Goal: Information Seeking & Learning: Learn about a topic

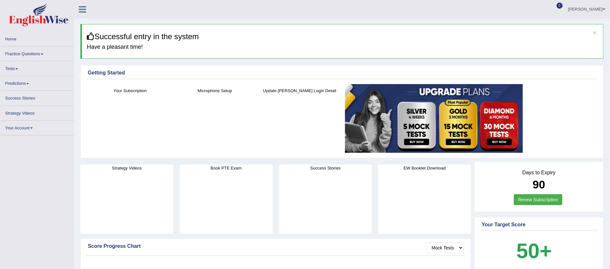
click at [43, 55] on link "Practice Questions" at bounding box center [36, 53] width 73 height 13
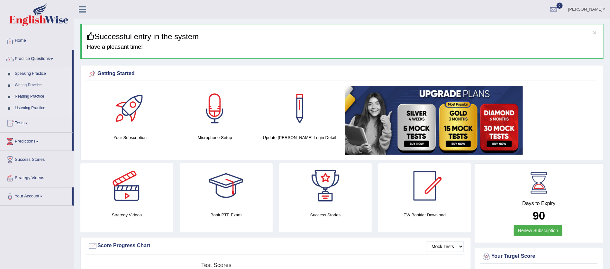
click at [39, 74] on link "Speaking Practice" at bounding box center [42, 74] width 60 height 12
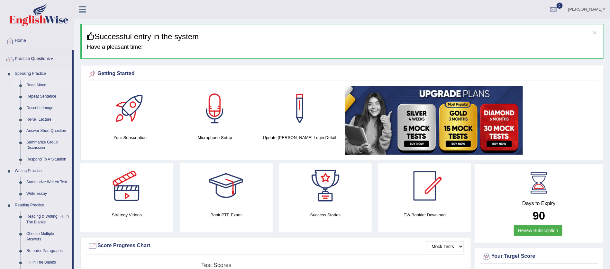
click at [41, 85] on link "Read Aloud" at bounding box center [47, 86] width 49 height 12
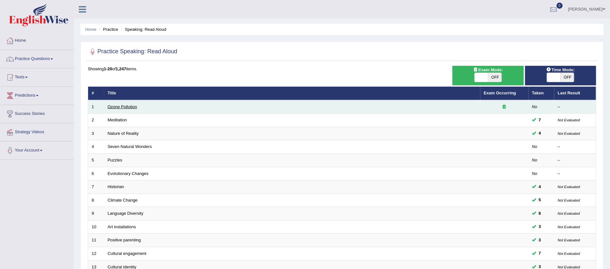
click at [117, 105] on link "Ozone Pollution" at bounding box center [123, 107] width 30 height 5
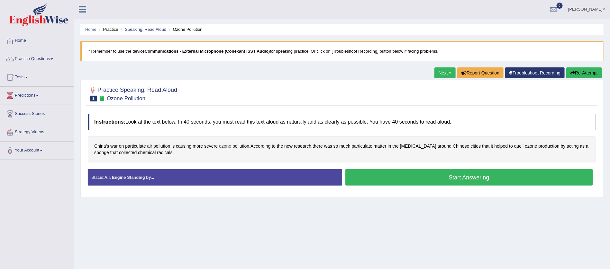
click at [227, 145] on span "ozone" at bounding box center [225, 146] width 12 height 7
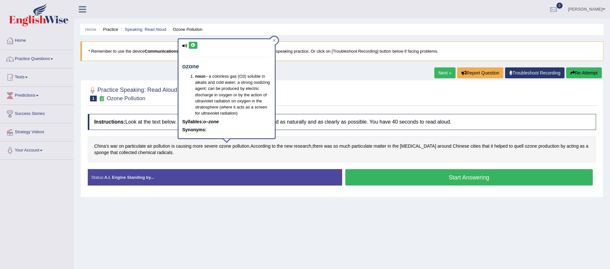
click at [194, 43] on icon at bounding box center [193, 45] width 5 height 4
click at [201, 40] on div "ozone noun – a colorless gas (O3) soluble in alkalis and cold water; a strong o…" at bounding box center [226, 88] width 96 height 99
drag, startPoint x: 168, startPoint y: 148, endPoint x: 183, endPoint y: 146, distance: 15.5
click at [183, 146] on div "China’s war on particulate air pollution is causing more severe ozone pollution…" at bounding box center [342, 150] width 508 height 26
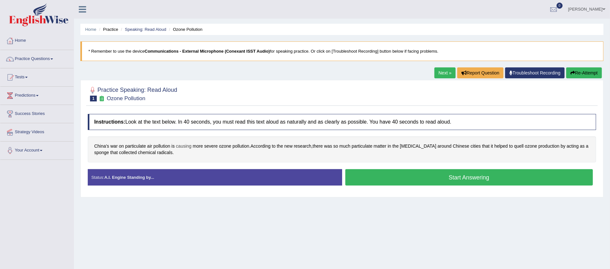
click at [183, 146] on span "causing" at bounding box center [183, 146] width 15 height 7
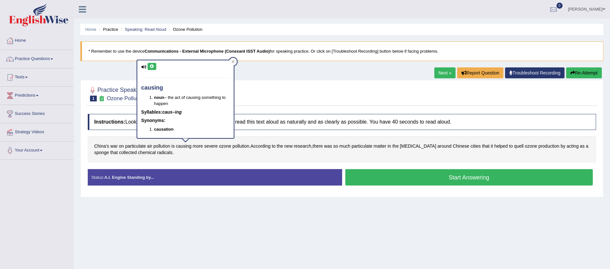
click at [153, 66] on icon at bounding box center [152, 67] width 5 height 4
click at [266, 85] on div at bounding box center [342, 94] width 508 height 20
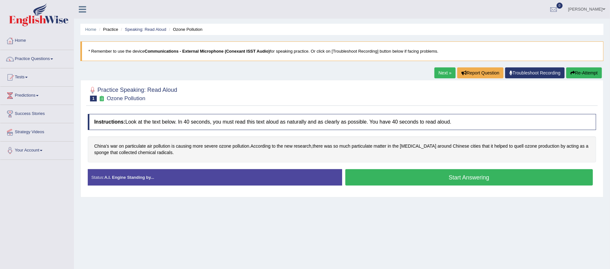
click at [266, 85] on div at bounding box center [342, 94] width 508 height 20
drag, startPoint x: 195, startPoint y: 83, endPoint x: 99, endPoint y: 90, distance: 95.4
click at [99, 90] on div "Practice Speaking: Read Aloud 1 Ozone Pollution Instructions: Look at the text …" at bounding box center [341, 139] width 523 height 118
click at [54, 58] on link "Practice Questions" at bounding box center [36, 58] width 73 height 16
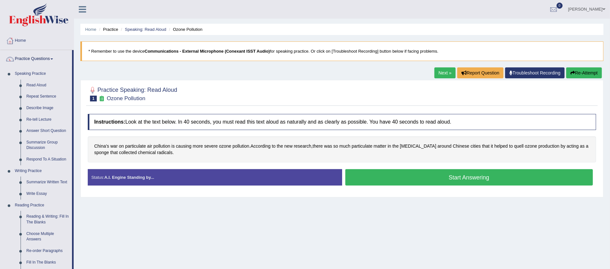
click at [21, 39] on link "Home" at bounding box center [36, 40] width 73 height 16
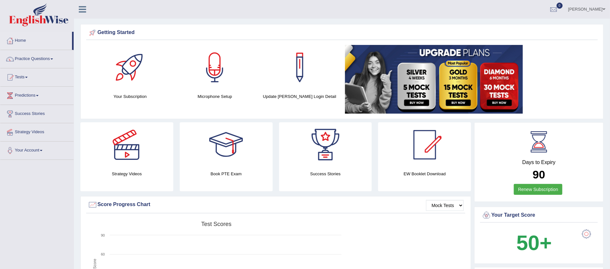
click at [52, 57] on link "Practice Questions" at bounding box center [36, 58] width 73 height 16
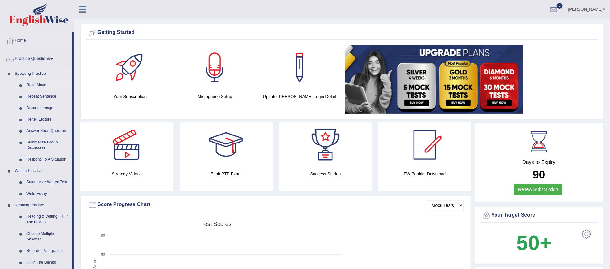
click at [41, 84] on link "Read Aloud" at bounding box center [47, 86] width 49 height 12
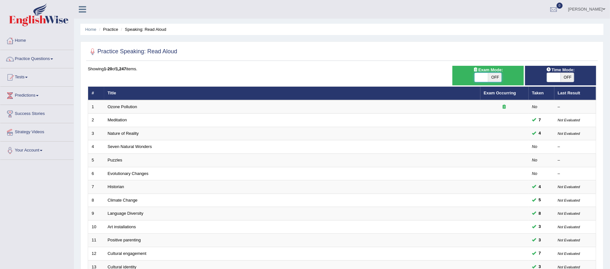
click at [485, 77] on span at bounding box center [482, 77] width 14 height 9
checkbox input "true"
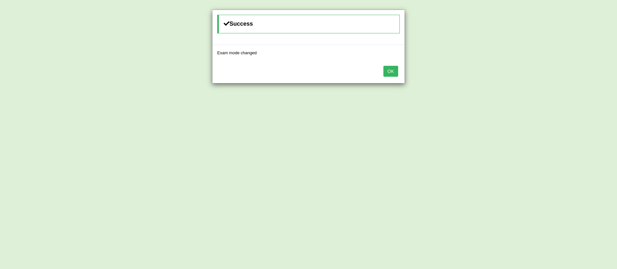
click at [392, 67] on button "OK" at bounding box center [391, 71] width 15 height 11
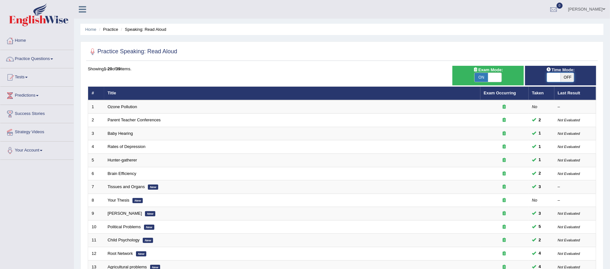
click at [553, 77] on span at bounding box center [554, 77] width 14 height 9
checkbox input "true"
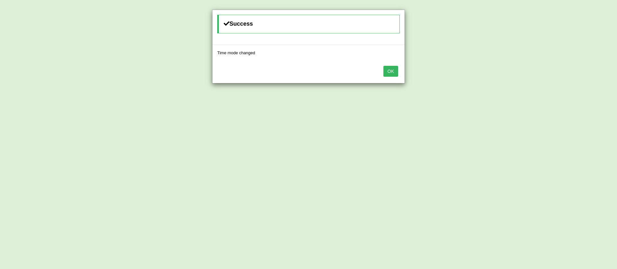
click at [390, 69] on button "OK" at bounding box center [391, 71] width 15 height 11
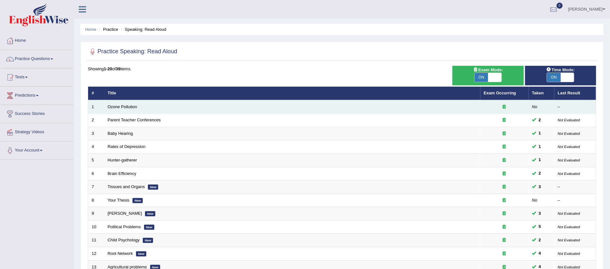
click at [132, 102] on td "Ozone Pollution" at bounding box center [292, 107] width 376 height 14
click at [123, 108] on link "Ozone Pollution" at bounding box center [123, 107] width 30 height 5
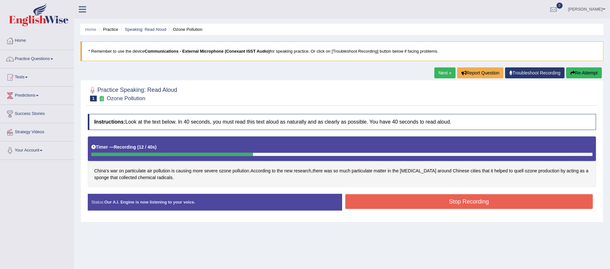
click at [481, 197] on button "Stop Recording" at bounding box center [469, 202] width 248 height 15
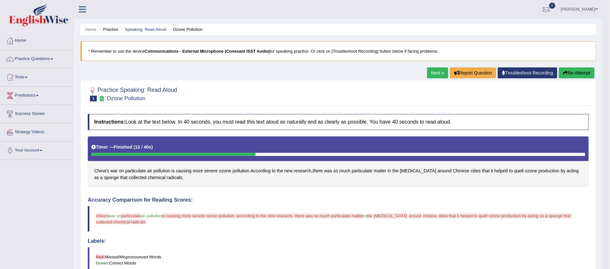
click at [579, 70] on button "Re-Attempt" at bounding box center [577, 73] width 36 height 11
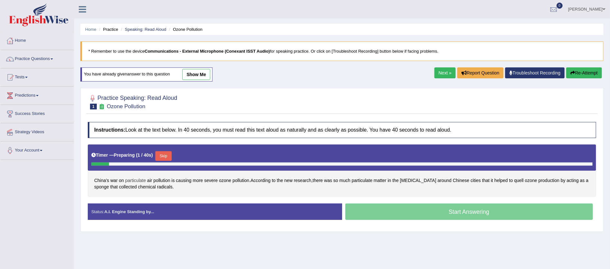
click at [132, 178] on span "particulate" at bounding box center [135, 181] width 21 height 7
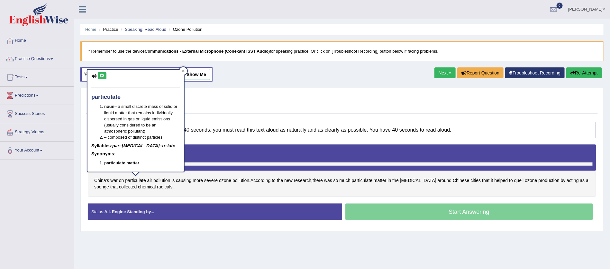
click at [101, 74] on icon at bounding box center [102, 76] width 5 height 4
click at [101, 180] on span "China’s" at bounding box center [101, 181] width 15 height 7
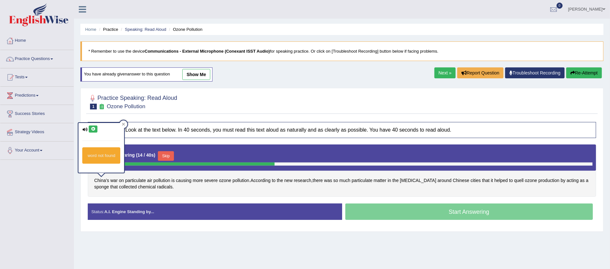
click at [93, 127] on icon at bounding box center [93, 129] width 5 height 4
click at [46, 188] on div "Toggle navigation Home Practice Questions Speaking Practice Read Aloud Repeat S…" at bounding box center [305, 167] width 610 height 334
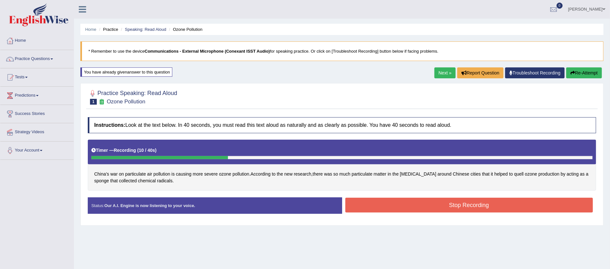
click at [465, 208] on button "Stop Recording" at bounding box center [469, 205] width 248 height 15
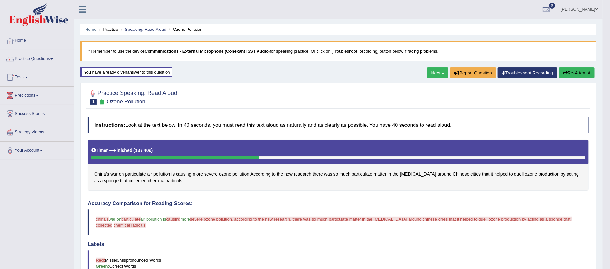
click at [569, 74] on button "Re-Attempt" at bounding box center [577, 73] width 36 height 11
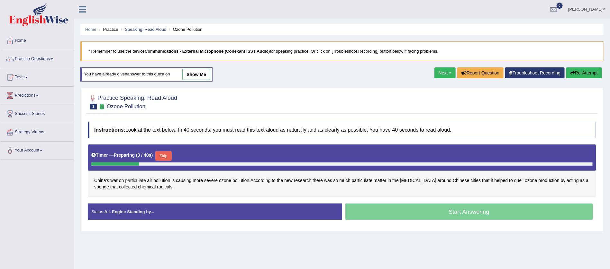
click at [138, 180] on span "particulate" at bounding box center [135, 181] width 21 height 7
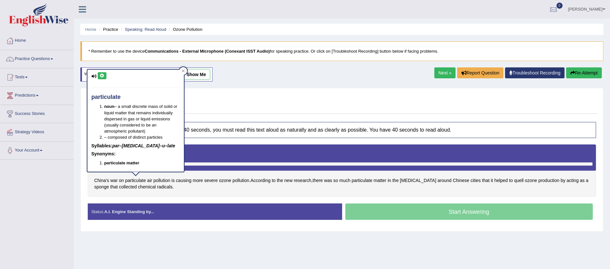
click at [102, 74] on icon at bounding box center [102, 76] width 5 height 4
click at [58, 178] on div "Toggle navigation Home Practice Questions Speaking Practice Read Aloud Repeat S…" at bounding box center [305, 167] width 610 height 334
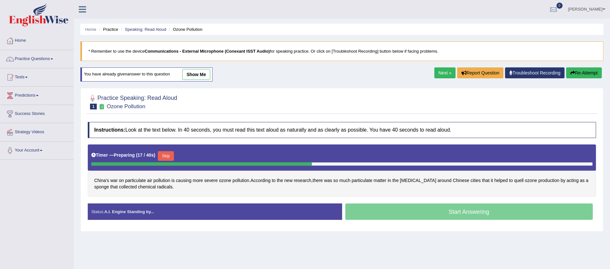
click at [166, 156] on button "Skip" at bounding box center [166, 156] width 16 height 10
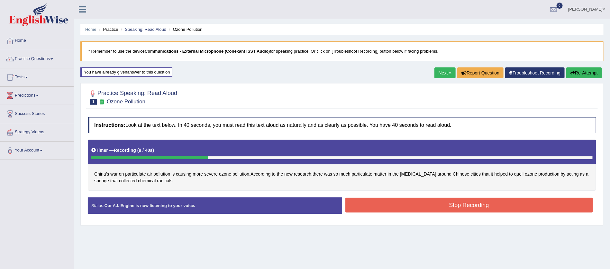
click at [470, 203] on button "Stop Recording" at bounding box center [469, 205] width 248 height 15
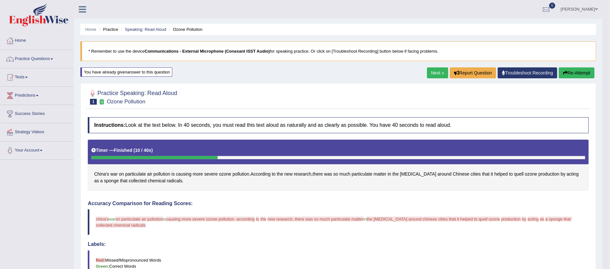
click at [578, 72] on button "Re-Attempt" at bounding box center [577, 73] width 36 height 11
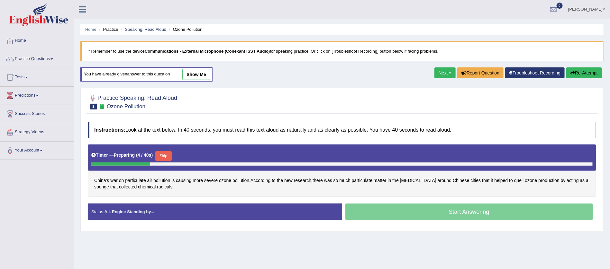
click at [163, 153] on button "Skip" at bounding box center [163, 156] width 16 height 10
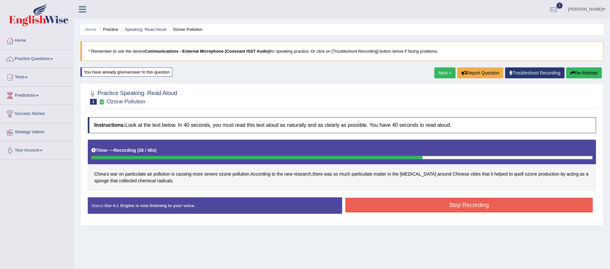
click at [459, 206] on button "Stop Recording" at bounding box center [469, 205] width 248 height 15
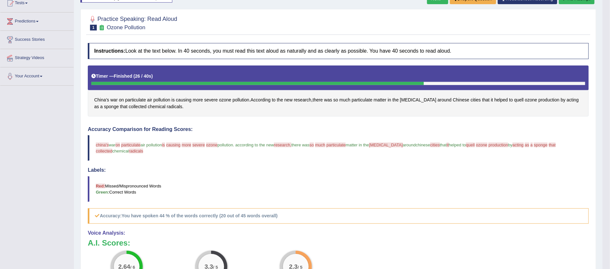
scroll to position [58, 0]
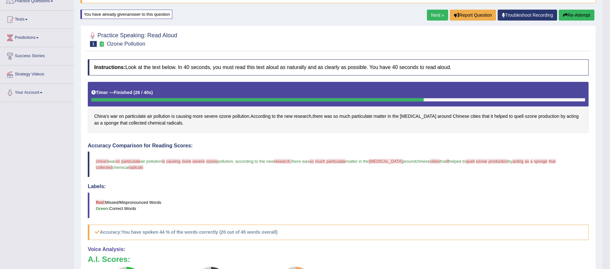
click at [575, 12] on button "Re-Attempt" at bounding box center [577, 15] width 36 height 11
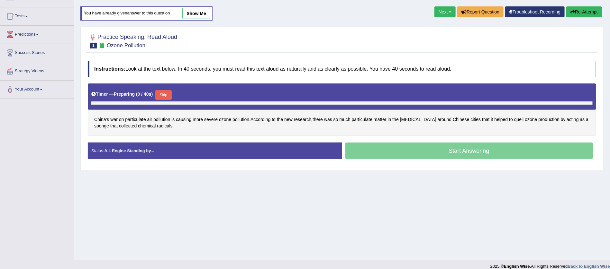
scroll to position [58, 0]
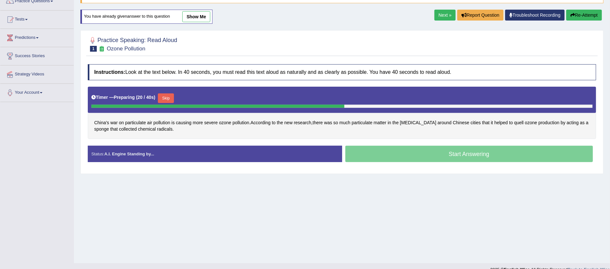
click at [165, 98] on button "Skip" at bounding box center [166, 99] width 16 height 10
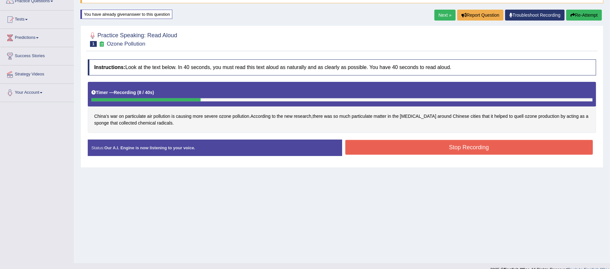
click at [459, 146] on button "Stop Recording" at bounding box center [469, 147] width 248 height 15
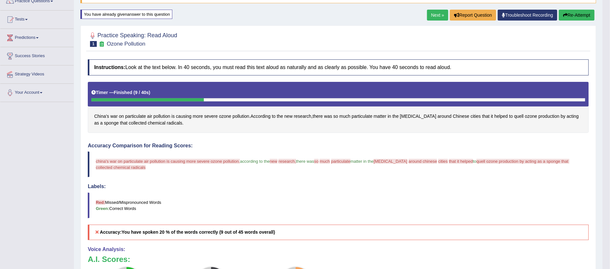
scroll to position [39, 0]
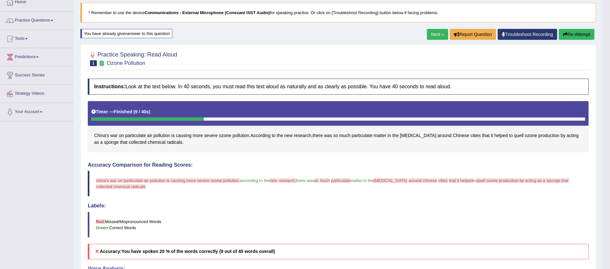
click at [579, 31] on button "Re-Attempt" at bounding box center [577, 34] width 36 height 11
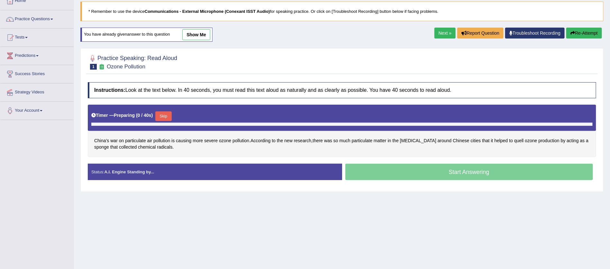
scroll to position [39, 0]
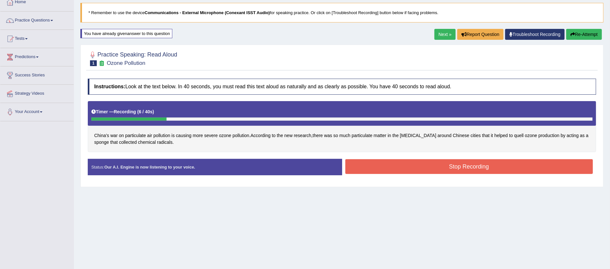
click at [441, 170] on button "Stop Recording" at bounding box center [469, 166] width 248 height 15
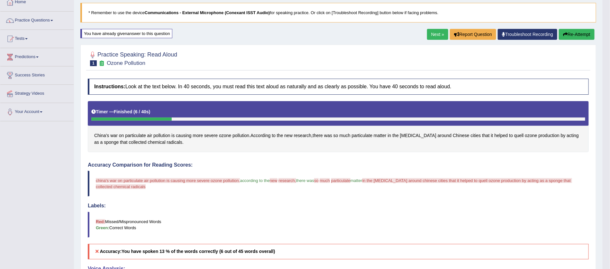
click at [577, 32] on button "Re-Attempt" at bounding box center [577, 34] width 36 height 11
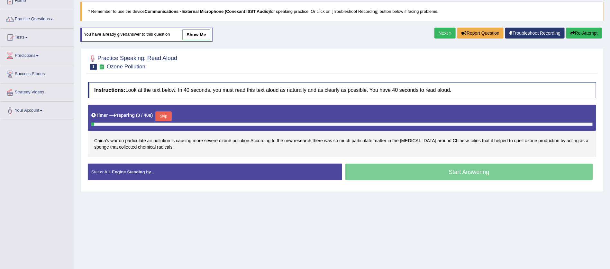
scroll to position [39, 0]
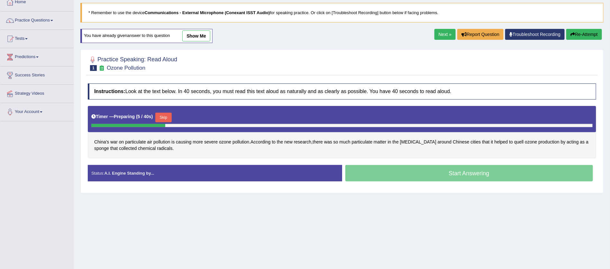
click at [165, 115] on button "Skip" at bounding box center [163, 118] width 16 height 10
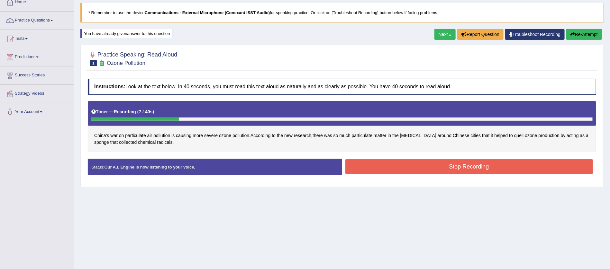
click at [461, 168] on button "Stop Recording" at bounding box center [469, 166] width 248 height 15
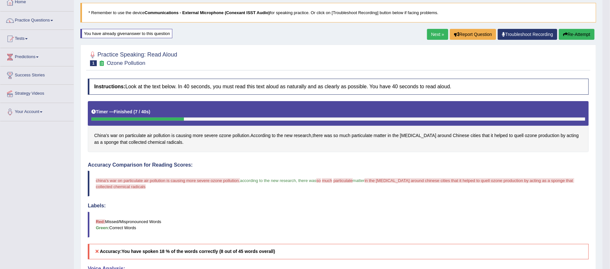
click at [574, 31] on button "Re-Attempt" at bounding box center [577, 34] width 36 height 11
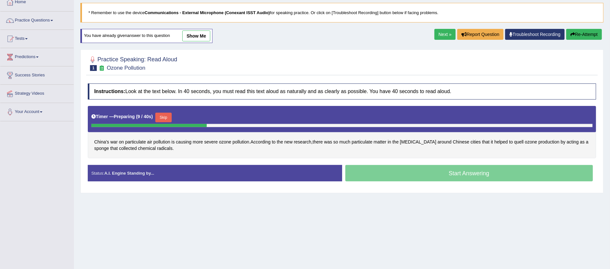
click at [162, 115] on button "Skip" at bounding box center [163, 118] width 16 height 10
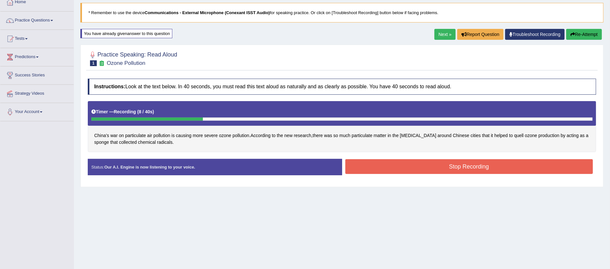
click at [578, 35] on button "Re-Attempt" at bounding box center [584, 34] width 36 height 11
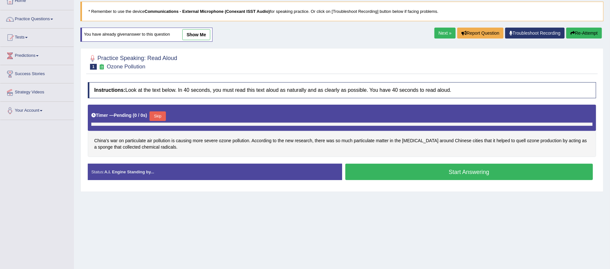
scroll to position [39, 0]
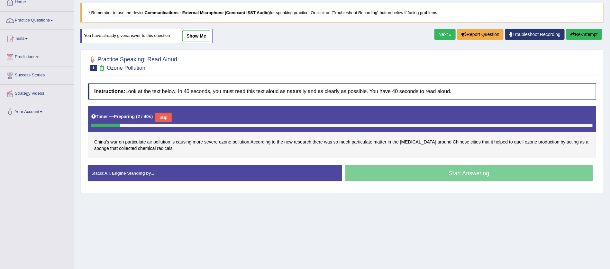
click at [162, 117] on button "Skip" at bounding box center [163, 118] width 16 height 10
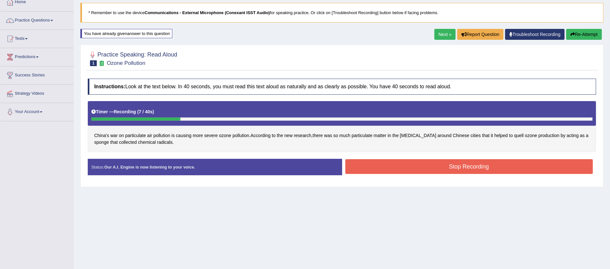
click at [475, 169] on button "Stop Recording" at bounding box center [469, 166] width 248 height 15
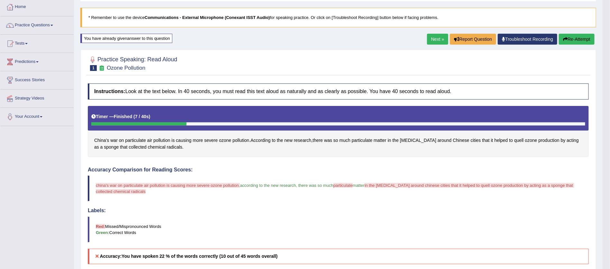
scroll to position [19, 0]
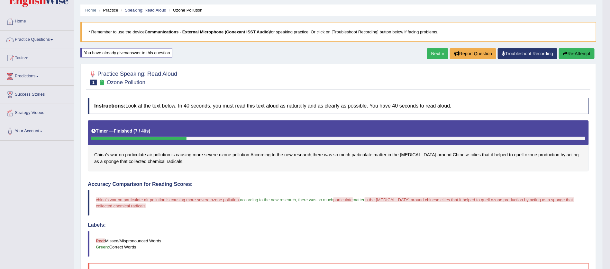
click at [434, 51] on link "Next »" at bounding box center [437, 53] width 21 height 11
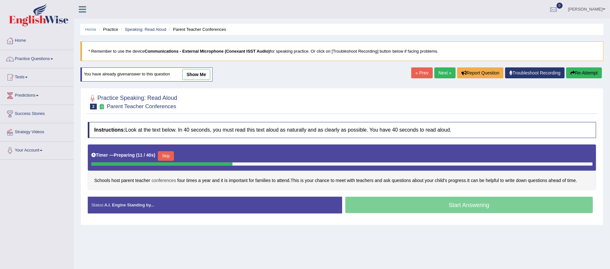
click at [164, 179] on span "conferences" at bounding box center [163, 181] width 24 height 7
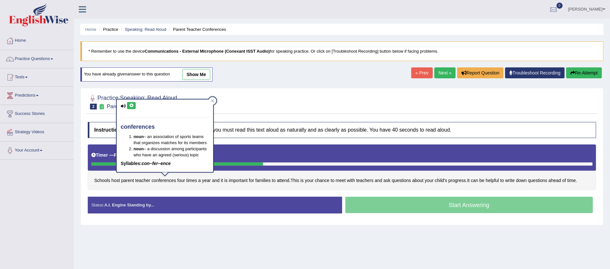
click at [133, 104] on icon at bounding box center [131, 106] width 5 height 4
click at [132, 104] on icon at bounding box center [131, 106] width 5 height 4
click at [131, 106] on icon at bounding box center [131, 106] width 5 height 4
click at [18, 195] on div "Toggle navigation Home Practice Questions Speaking Practice Read Aloud Repeat S…" at bounding box center [305, 167] width 610 height 334
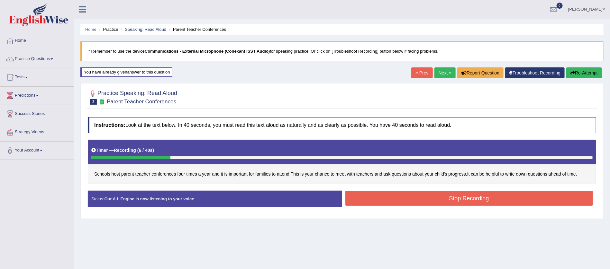
click at [473, 199] on button "Stop Recording" at bounding box center [469, 198] width 248 height 15
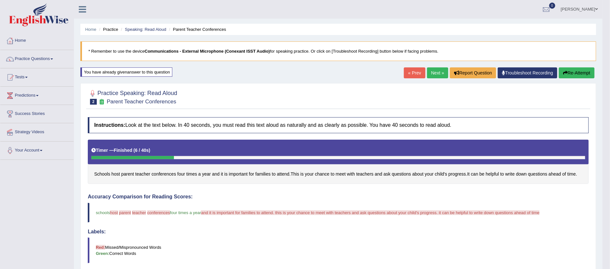
click at [575, 71] on button "Re-Attempt" at bounding box center [577, 73] width 36 height 11
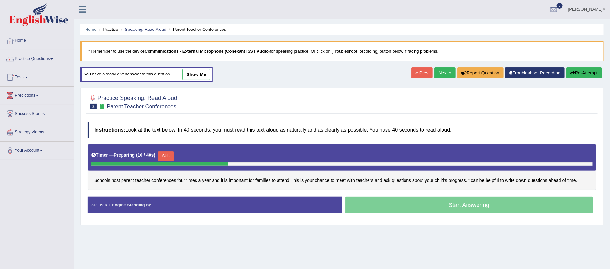
click at [163, 154] on button "Skip" at bounding box center [166, 156] width 16 height 10
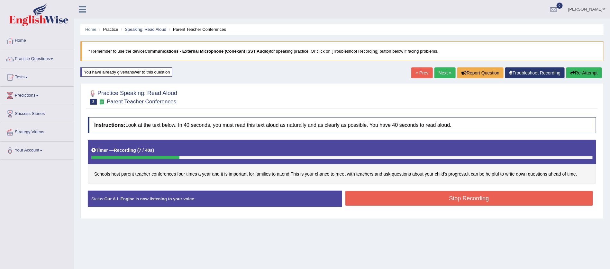
click at [451, 201] on button "Stop Recording" at bounding box center [469, 198] width 248 height 15
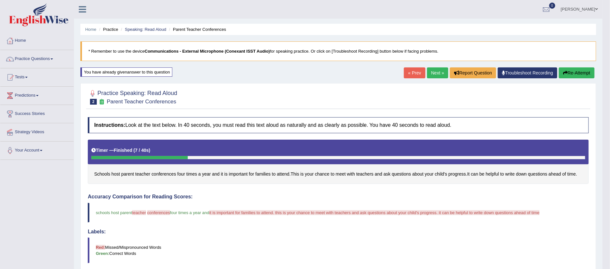
click at [54, 206] on div "Toggle navigation Home Practice Questions Speaking Practice Read Aloud Repeat S…" at bounding box center [301, 213] width 603 height 427
click at [572, 72] on button "Re-Attempt" at bounding box center [577, 73] width 36 height 11
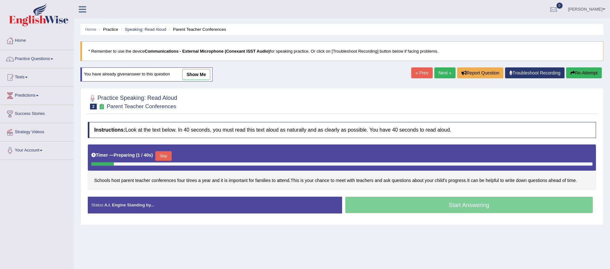
click at [155, 156] on button "Skip" at bounding box center [163, 156] width 16 height 10
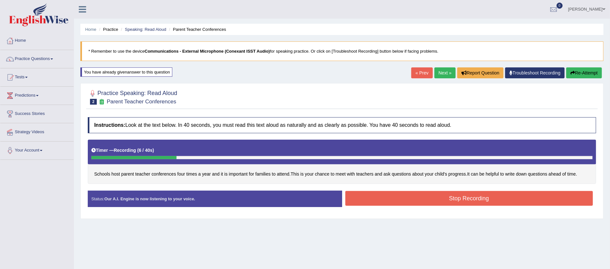
click at [460, 200] on button "Stop Recording" at bounding box center [469, 198] width 248 height 15
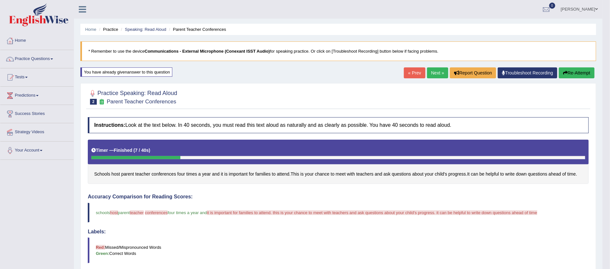
click at [578, 71] on button "Re-Attempt" at bounding box center [577, 73] width 36 height 11
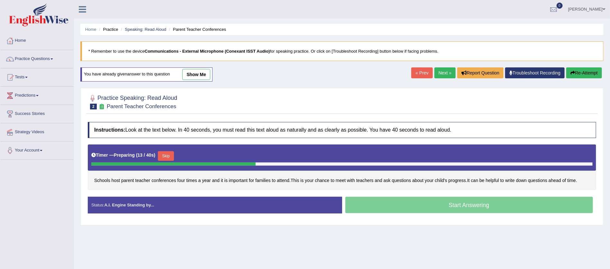
click at [167, 154] on button "Skip" at bounding box center [166, 156] width 16 height 10
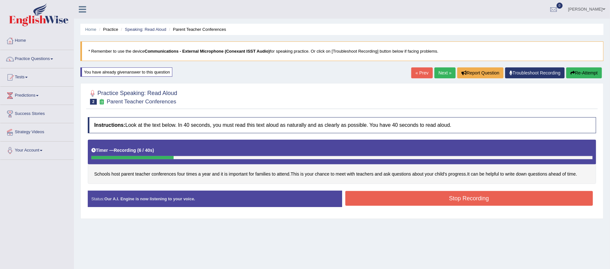
click at [468, 197] on button "Stop Recording" at bounding box center [469, 198] width 248 height 15
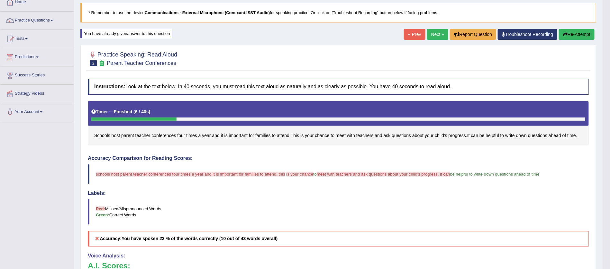
scroll to position [39, 0]
click at [573, 34] on button "Re-Attempt" at bounding box center [577, 34] width 36 height 11
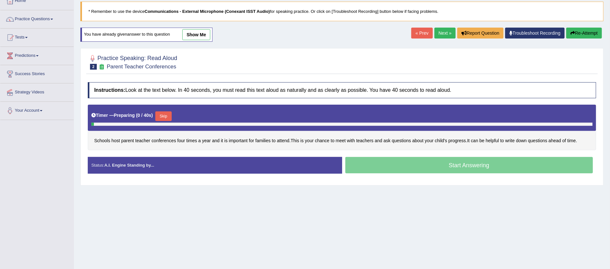
scroll to position [39, 0]
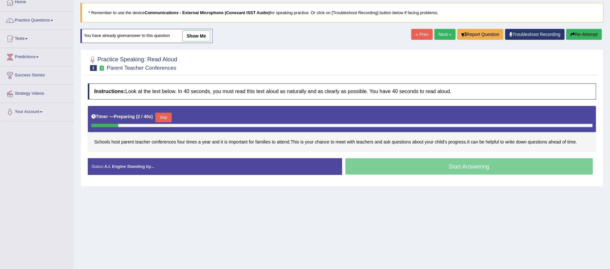
click at [162, 116] on button "Skip" at bounding box center [163, 118] width 16 height 10
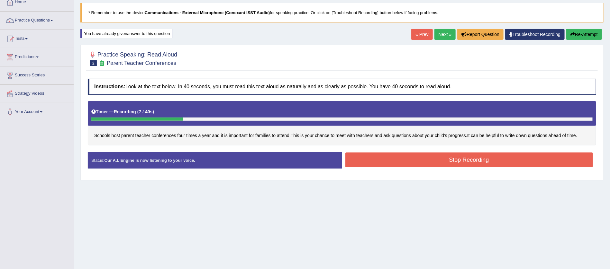
click at [459, 159] on button "Stop Recording" at bounding box center [469, 160] width 248 height 15
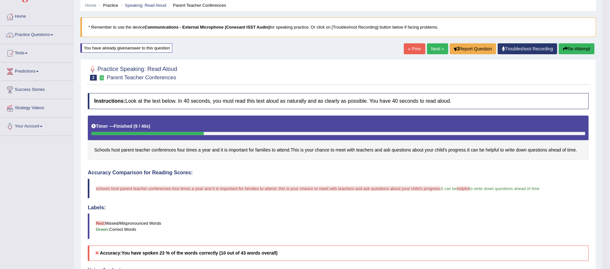
scroll to position [0, 0]
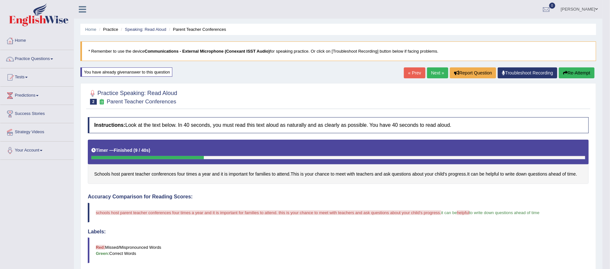
click at [434, 71] on link "Next »" at bounding box center [437, 73] width 21 height 11
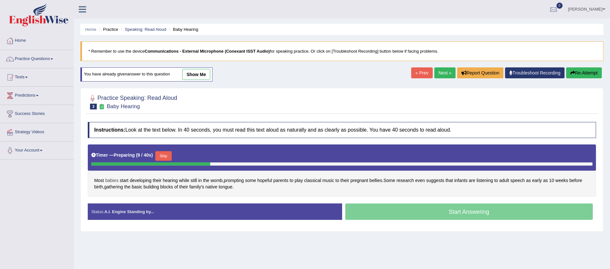
click at [112, 180] on span "babies" at bounding box center [111, 181] width 13 height 7
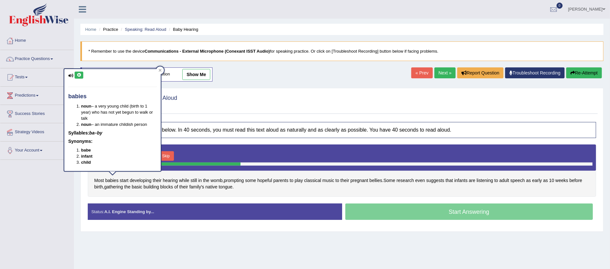
click at [78, 72] on button at bounding box center [79, 75] width 9 height 7
click at [14, 209] on div "Toggle navigation Home Practice Questions Speaking Practice Read Aloud Repeat S…" at bounding box center [305, 167] width 610 height 334
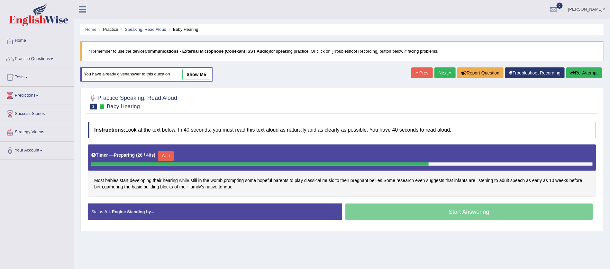
click at [189, 178] on span "while" at bounding box center [184, 181] width 10 height 7
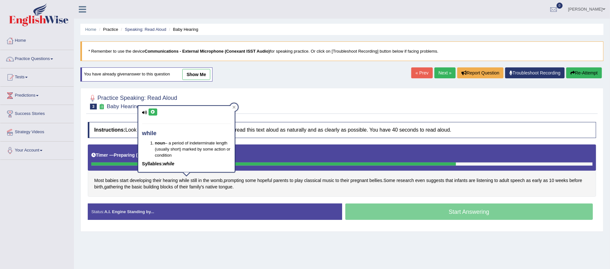
click at [154, 111] on icon at bounding box center [152, 112] width 5 height 4
click at [152, 110] on icon at bounding box center [152, 112] width 5 height 4
click at [23, 199] on div "Toggle navigation Home Practice Questions Speaking Practice Read Aloud Repeat S…" at bounding box center [305, 167] width 610 height 334
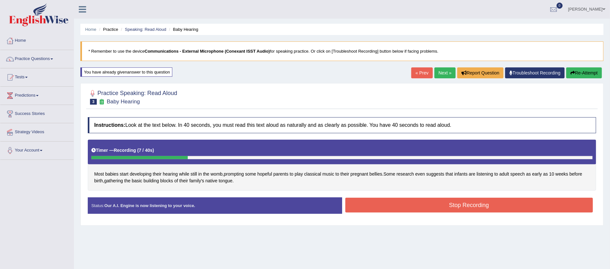
click at [484, 202] on button "Stop Recording" at bounding box center [469, 205] width 248 height 15
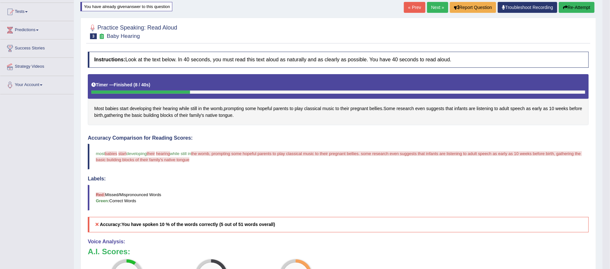
scroll to position [58, 0]
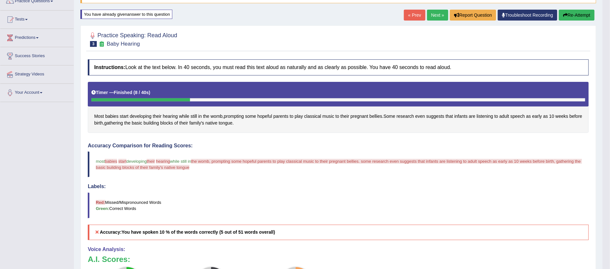
click at [577, 12] on button "Re-Attempt" at bounding box center [577, 15] width 36 height 11
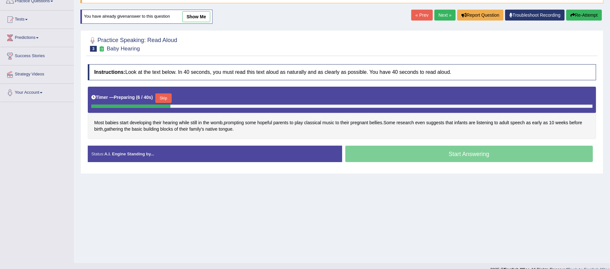
click at [166, 96] on button "Skip" at bounding box center [163, 99] width 16 height 10
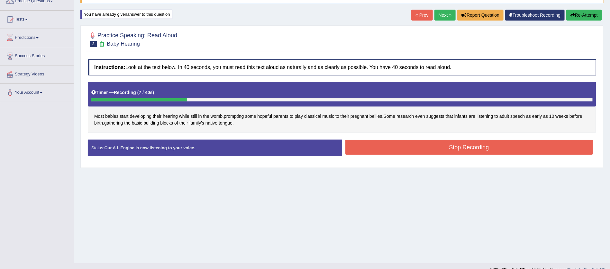
click at [462, 145] on button "Stop Recording" at bounding box center [469, 147] width 248 height 15
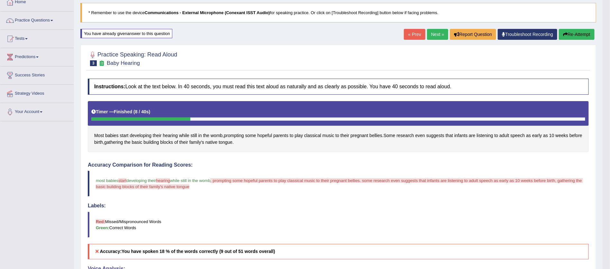
scroll to position [19, 0]
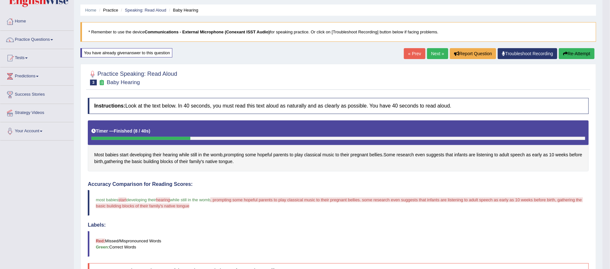
click at [579, 52] on button "Re-Attempt" at bounding box center [577, 53] width 36 height 11
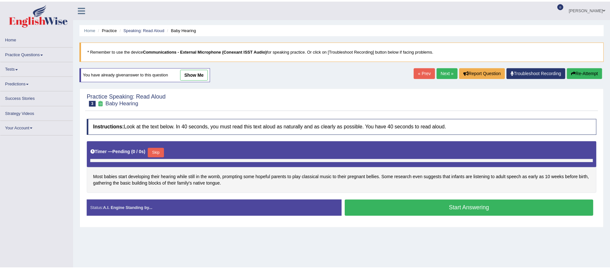
scroll to position [19, 0]
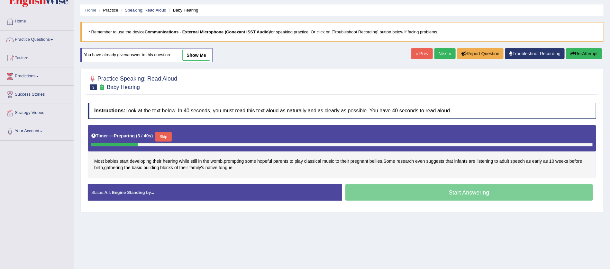
click at [160, 135] on button "Skip" at bounding box center [163, 137] width 16 height 10
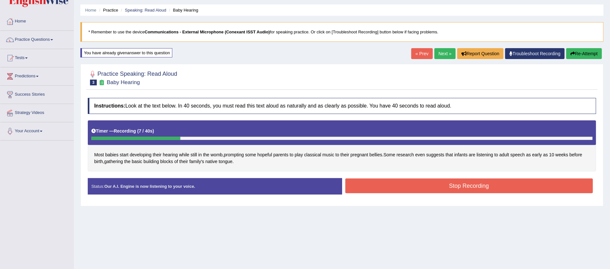
click at [480, 182] on button "Stop Recording" at bounding box center [469, 186] width 248 height 15
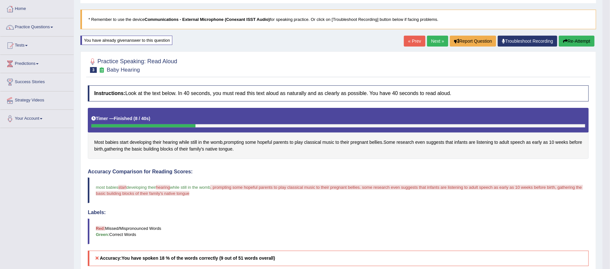
scroll to position [0, 0]
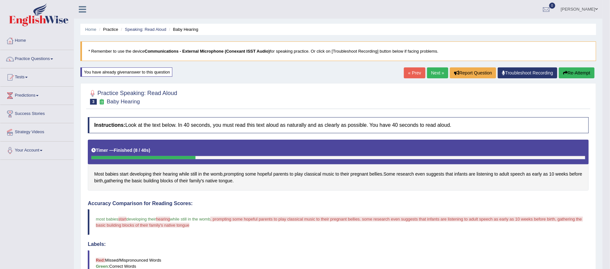
click at [577, 69] on button "Re-Attempt" at bounding box center [577, 73] width 36 height 11
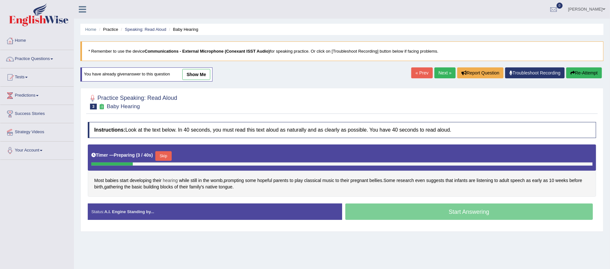
click at [171, 179] on span "hearing" at bounding box center [170, 181] width 15 height 7
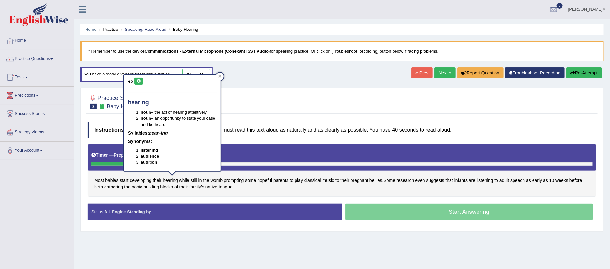
click at [139, 79] on button at bounding box center [138, 81] width 9 height 7
click at [34, 207] on div "Toggle navigation Home Practice Questions Speaking Practice Read Aloud Repeat S…" at bounding box center [305, 167] width 610 height 334
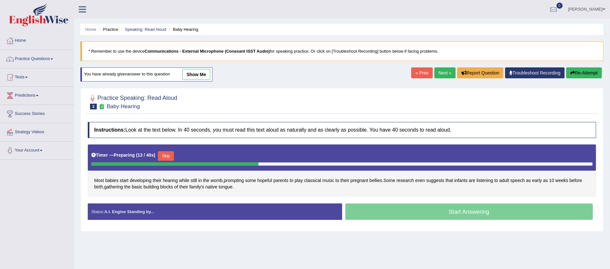
drag, startPoint x: 257, startPoint y: 215, endPoint x: 178, endPoint y: 214, distance: 78.2
click at [178, 214] on div "Status: A.I. Engine Standing by..." at bounding box center [215, 212] width 254 height 16
click at [165, 153] on button "Skip" at bounding box center [166, 156] width 16 height 10
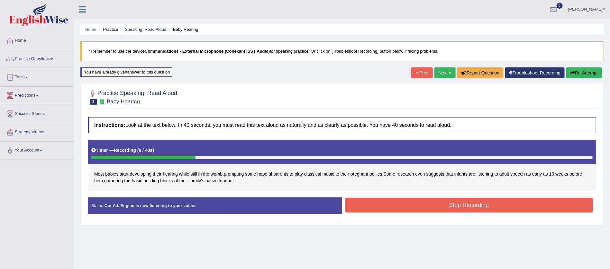
click at [466, 202] on button "Stop Recording" at bounding box center [469, 205] width 248 height 15
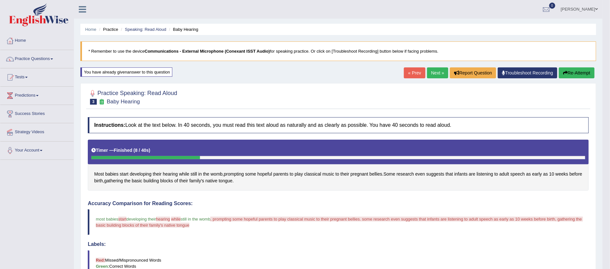
click at [53, 58] on link "Practice Questions" at bounding box center [36, 58] width 73 height 16
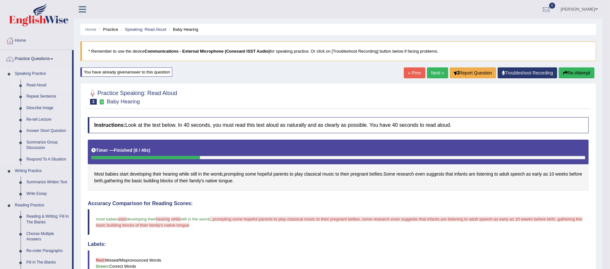
click at [44, 85] on link "Read Aloud" at bounding box center [47, 86] width 49 height 12
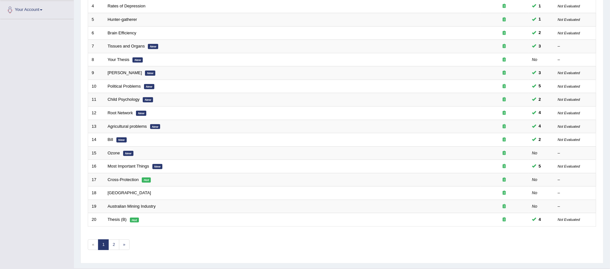
scroll to position [153, 0]
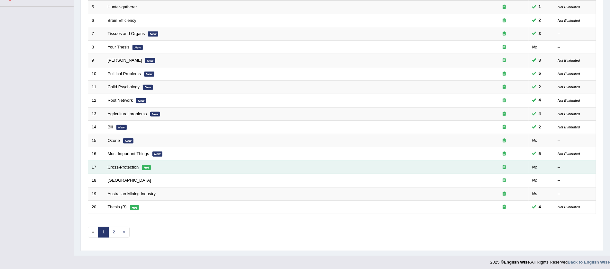
click at [134, 165] on link "Cross-Protection" at bounding box center [123, 167] width 31 height 5
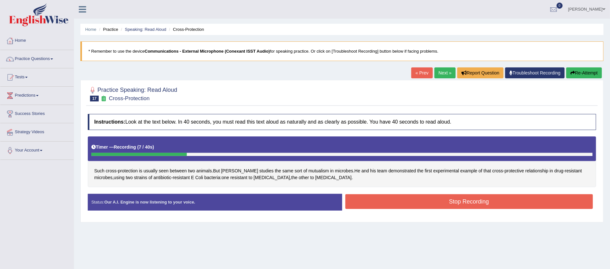
click at [495, 202] on button "Stop Recording" at bounding box center [469, 202] width 248 height 15
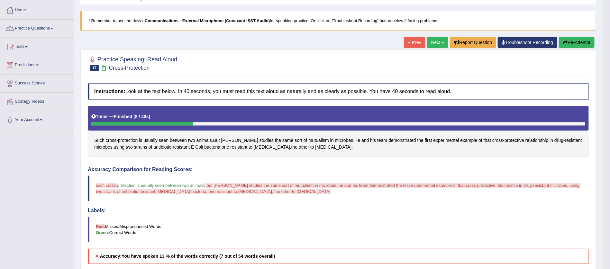
scroll to position [19, 0]
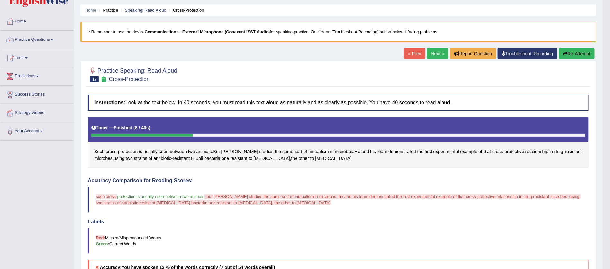
click at [581, 51] on button "Re-Attempt" at bounding box center [577, 53] width 36 height 11
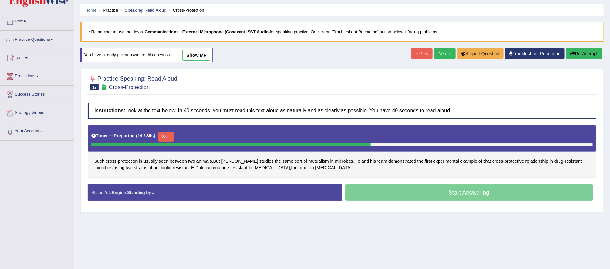
click at [165, 135] on button "Skip" at bounding box center [166, 137] width 16 height 10
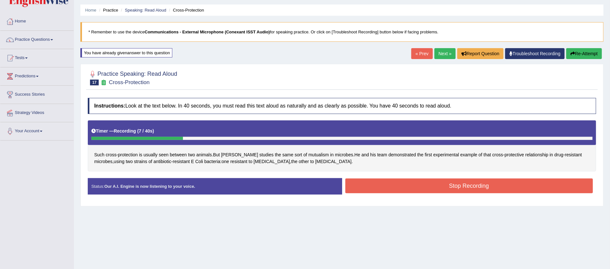
click at [456, 186] on button "Stop Recording" at bounding box center [469, 186] width 248 height 15
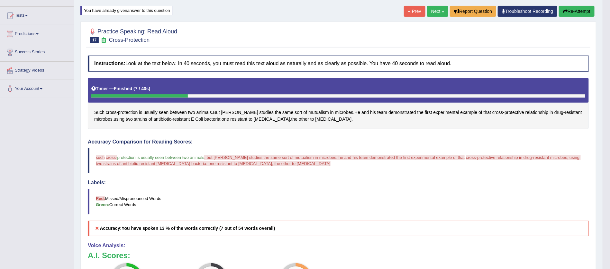
scroll to position [58, 0]
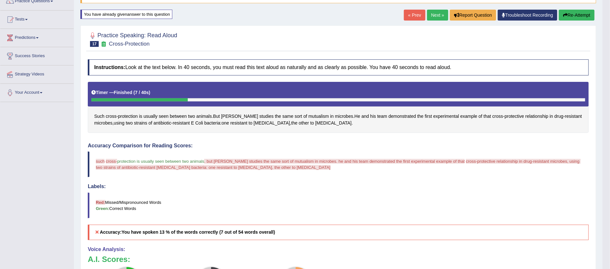
click at [576, 11] on button "Re-Attempt" at bounding box center [577, 15] width 36 height 11
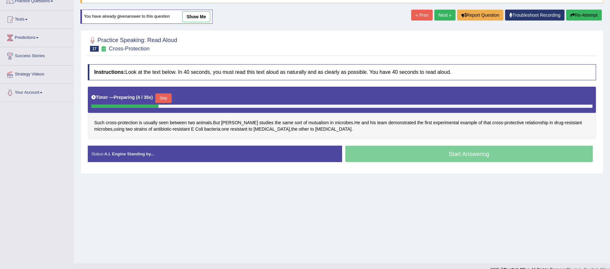
click at [163, 96] on button "Skip" at bounding box center [163, 99] width 16 height 10
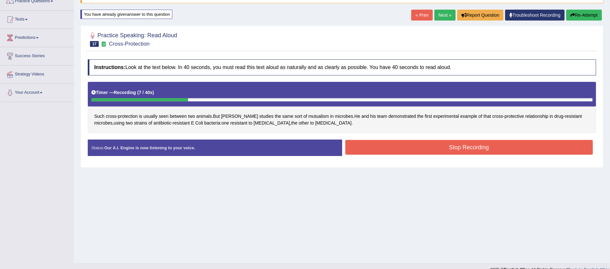
click at [472, 148] on button "Stop Recording" at bounding box center [469, 147] width 248 height 15
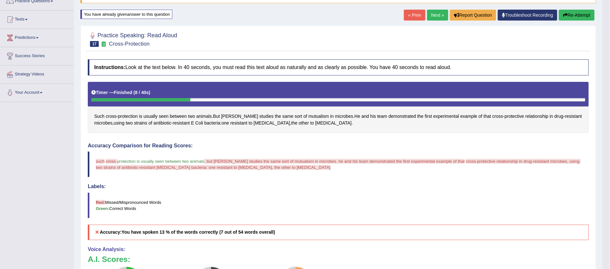
click at [574, 12] on button "Re-Attempt" at bounding box center [577, 15] width 36 height 11
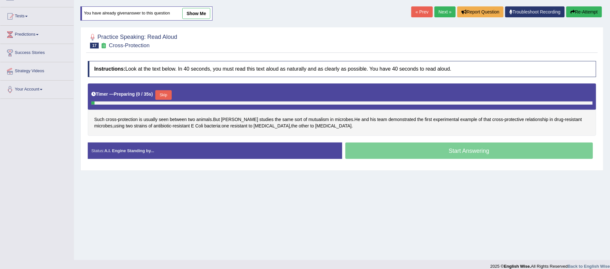
scroll to position [58, 0]
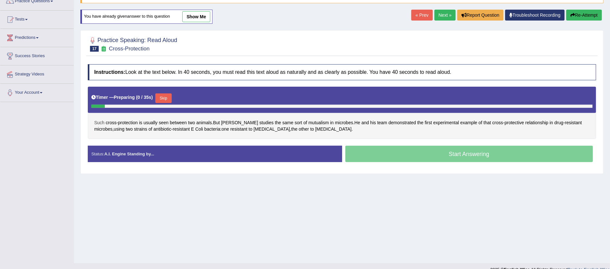
click at [101, 123] on span "Such" at bounding box center [99, 123] width 10 height 7
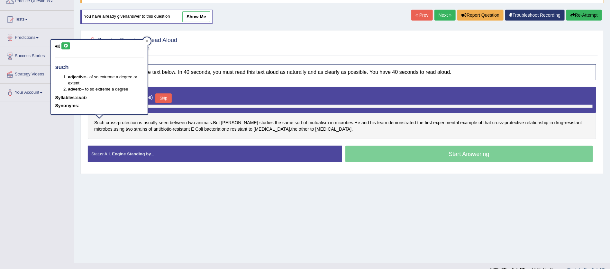
click at [65, 46] on icon at bounding box center [65, 46] width 5 height 4
click at [110, 122] on span "cross" at bounding box center [111, 123] width 11 height 7
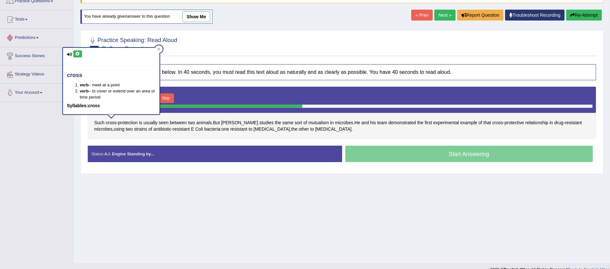
click at [79, 53] on icon at bounding box center [77, 54] width 5 height 4
click at [269, 19] on div "Home Practice Speaking: Read Aloud Cross-Protection * Remember to use the devic…" at bounding box center [342, 103] width 536 height 322
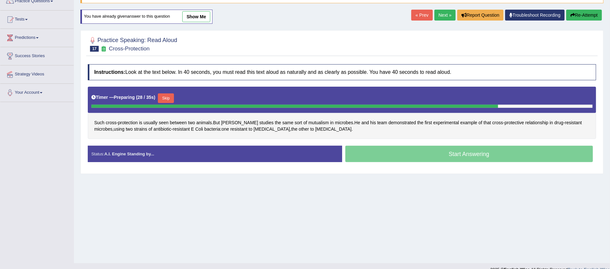
click at [166, 96] on button "Skip" at bounding box center [166, 99] width 16 height 10
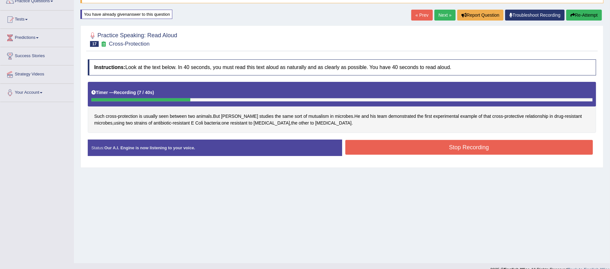
click at [474, 148] on button "Stop Recording" at bounding box center [469, 147] width 248 height 15
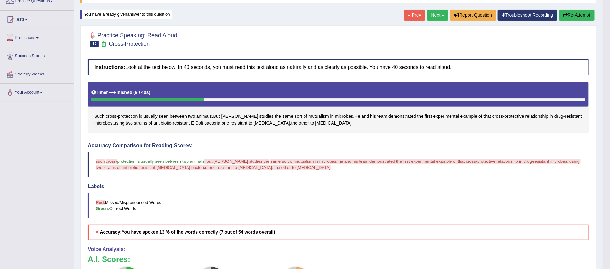
click at [577, 15] on button "Re-Attempt" at bounding box center [577, 15] width 36 height 11
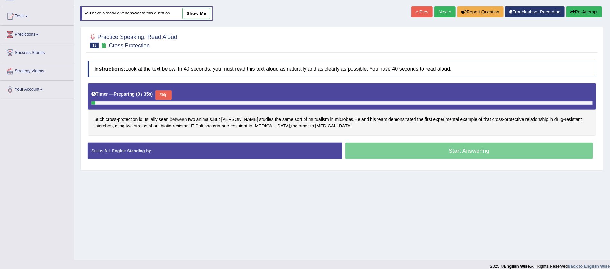
scroll to position [58, 0]
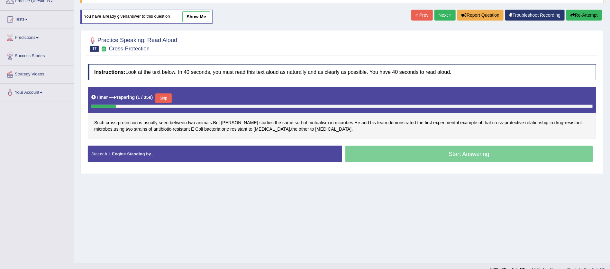
click at [162, 98] on button "Skip" at bounding box center [163, 99] width 16 height 10
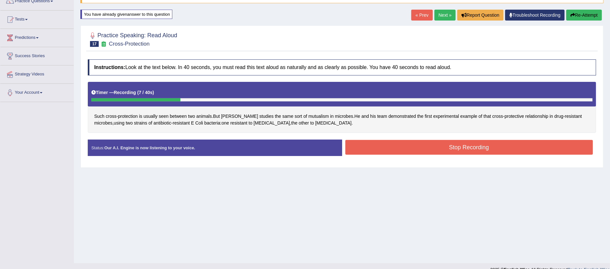
click at [467, 145] on button "Stop Recording" at bounding box center [469, 147] width 248 height 15
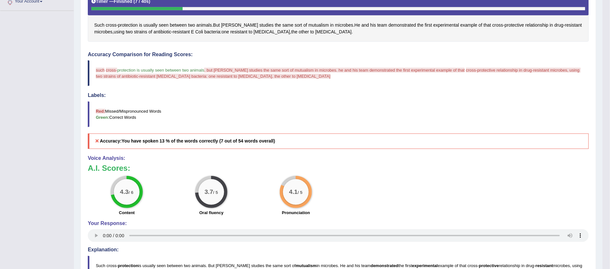
scroll to position [154, 0]
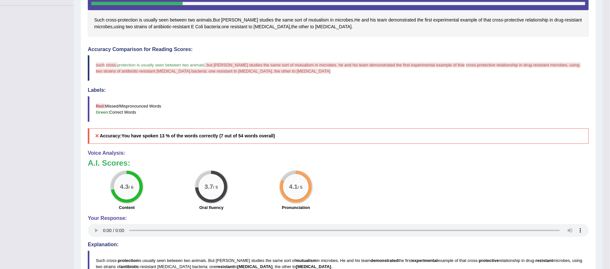
click at [4, 119] on div "Toggle navigation Home Practice Questions Speaking Practice Read Aloud Repeat S…" at bounding box center [301, 92] width 603 height 493
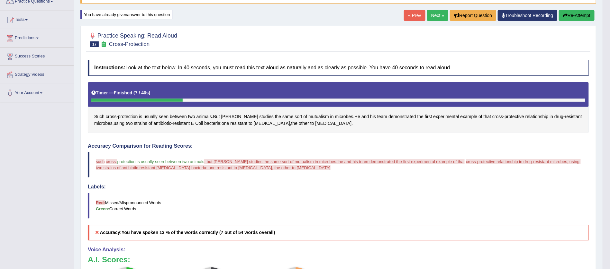
scroll to position [39, 0]
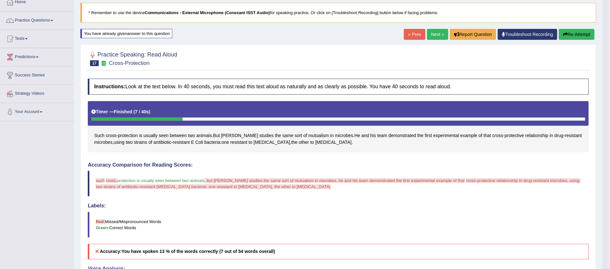
click at [569, 33] on button "Re-Attempt" at bounding box center [577, 34] width 36 height 11
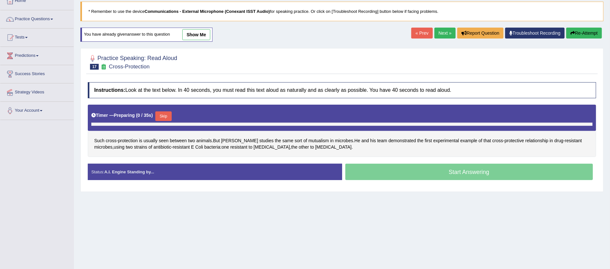
scroll to position [39, 0]
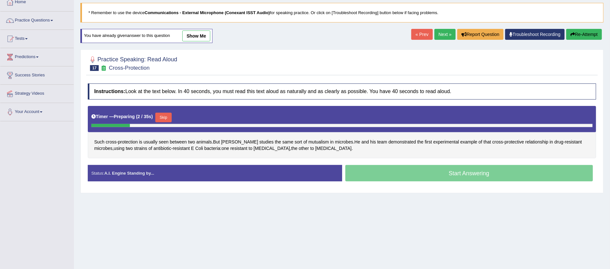
click at [162, 119] on button "Skip" at bounding box center [163, 118] width 16 height 10
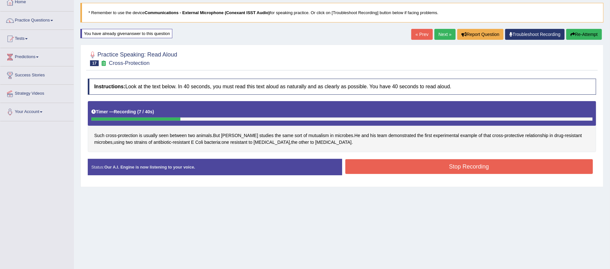
click at [458, 165] on button "Stop Recording" at bounding box center [469, 166] width 248 height 15
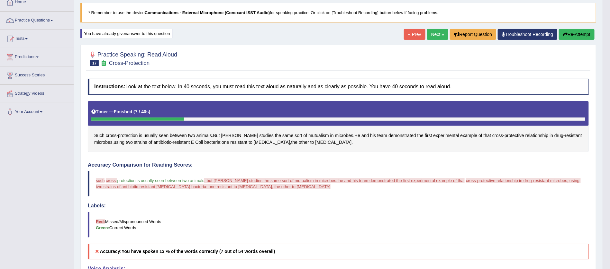
click at [434, 33] on link "Next »" at bounding box center [437, 34] width 21 height 11
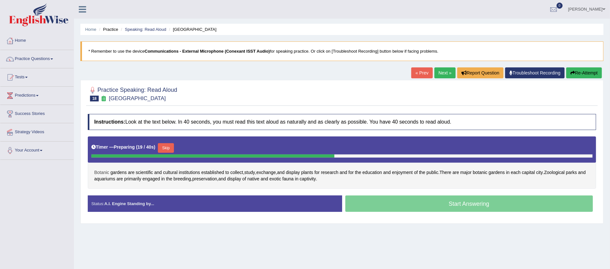
click at [104, 174] on span "Botanic" at bounding box center [101, 172] width 15 height 7
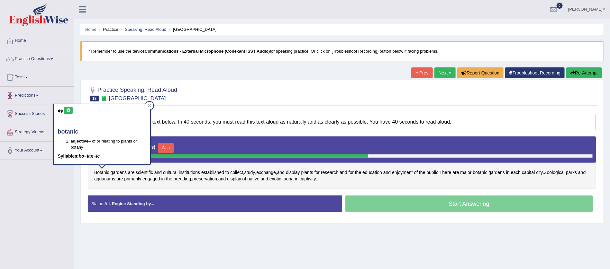
click at [68, 108] on button at bounding box center [68, 110] width 9 height 7
click at [146, 172] on span "scientific" at bounding box center [144, 172] width 17 height 7
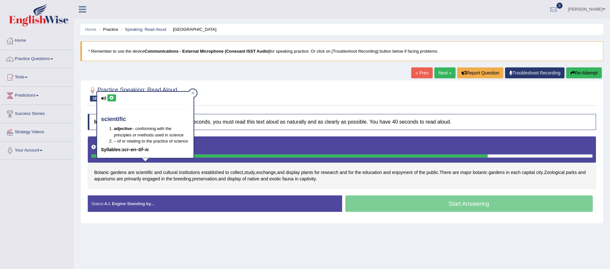
click at [112, 98] on icon at bounding box center [111, 98] width 5 height 4
click at [45, 196] on div "Toggle navigation Home Practice Questions Speaking Practice Read Aloud Repeat S…" at bounding box center [305, 167] width 610 height 334
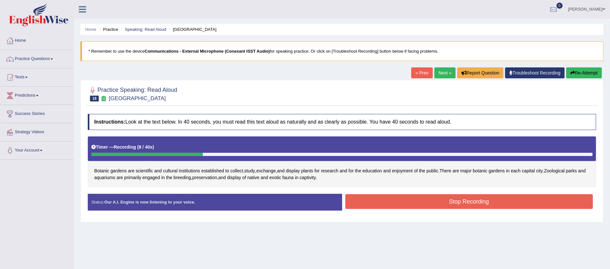
click at [478, 203] on button "Stop Recording" at bounding box center [469, 202] width 248 height 15
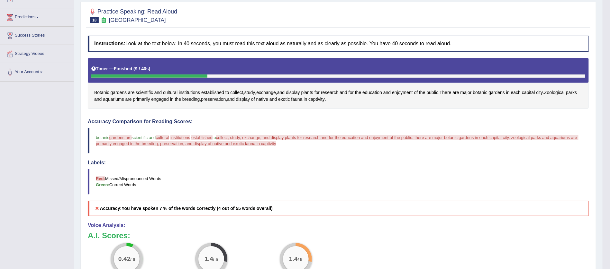
scroll to position [96, 0]
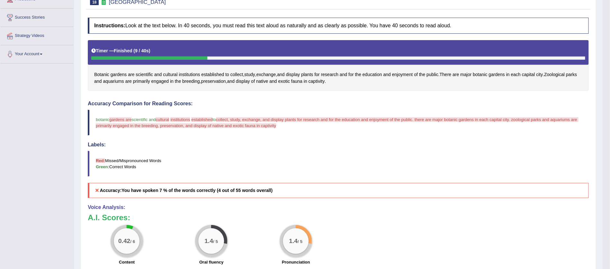
click at [27, 157] on div "Toggle navigation Home Practice Questions Speaking Practice Read Aloud Repeat S…" at bounding box center [301, 149] width 603 height 490
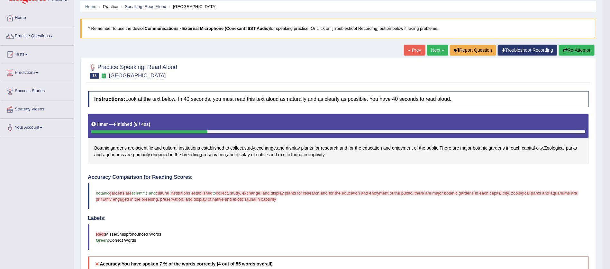
scroll to position [19, 0]
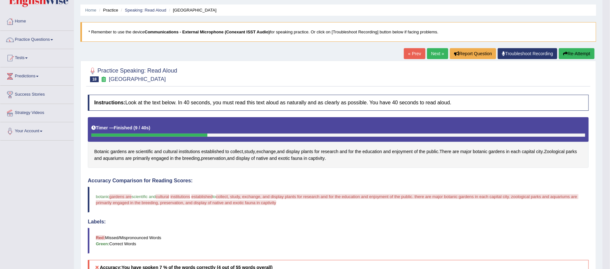
click at [575, 50] on button "Re-Attempt" at bounding box center [577, 53] width 36 height 11
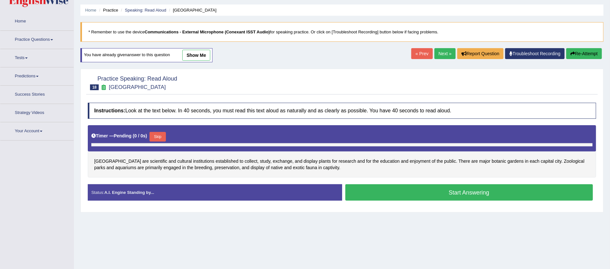
click at [121, 155] on div "[GEOGRAPHIC_DATA] are scientific and cultural institutions established to colle…" at bounding box center [342, 151] width 508 height 52
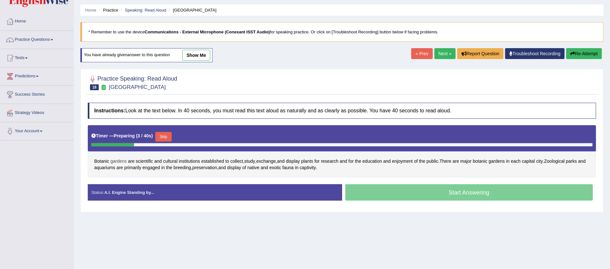
click at [119, 162] on span "gardens" at bounding box center [119, 161] width 16 height 7
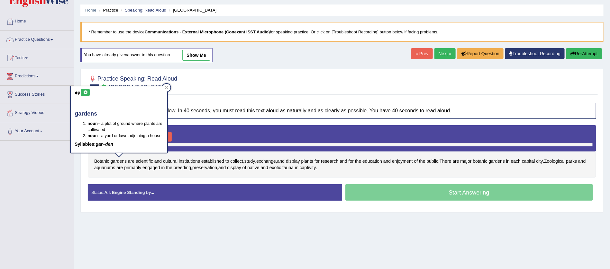
click at [82, 92] on button at bounding box center [85, 92] width 9 height 7
click at [170, 160] on span "cultural" at bounding box center [170, 161] width 14 height 7
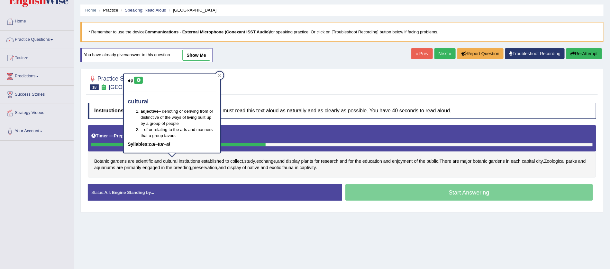
click at [140, 77] on button at bounding box center [138, 80] width 9 height 7
click at [111, 233] on div "Home Practice Speaking: Read [GEOGRAPHIC_DATA] * Remember to use the device Com…" at bounding box center [342, 142] width 536 height 322
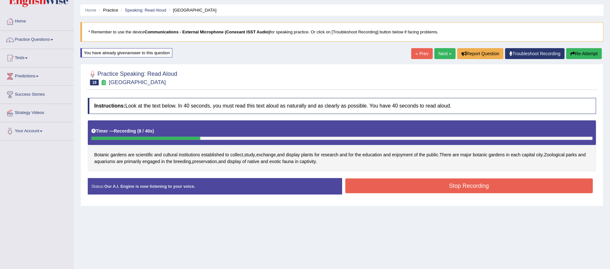
click at [481, 182] on button "Stop Recording" at bounding box center [469, 186] width 248 height 15
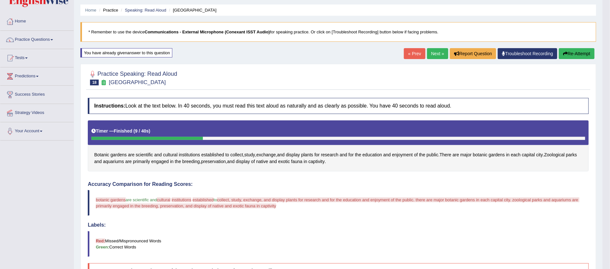
click at [578, 53] on button "Re-Attempt" at bounding box center [577, 53] width 36 height 11
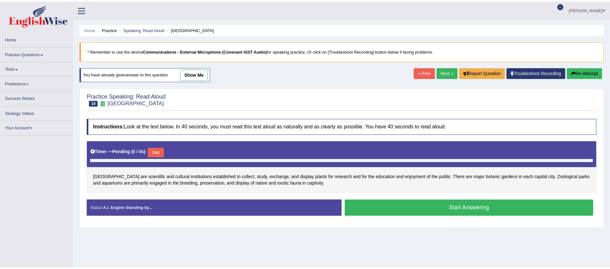
scroll to position [19, 0]
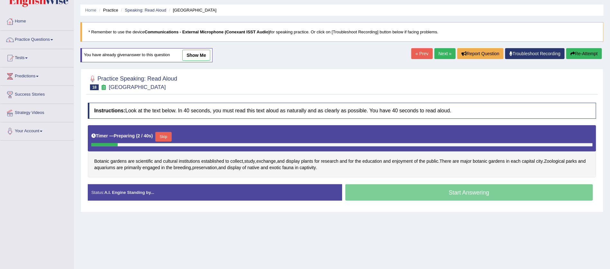
click at [162, 139] on button "Skip" at bounding box center [163, 137] width 16 height 10
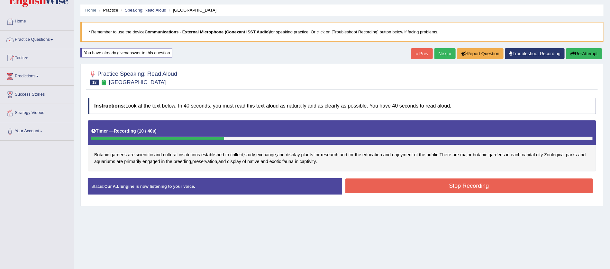
click at [466, 182] on button "Stop Recording" at bounding box center [469, 186] width 248 height 15
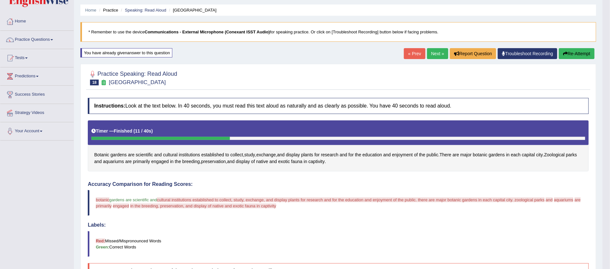
click at [571, 51] on button "Re-Attempt" at bounding box center [577, 53] width 36 height 11
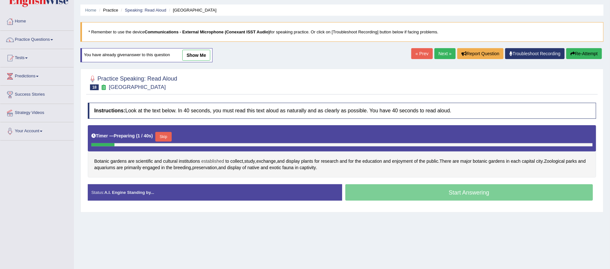
click at [218, 161] on span "established" at bounding box center [212, 161] width 23 height 7
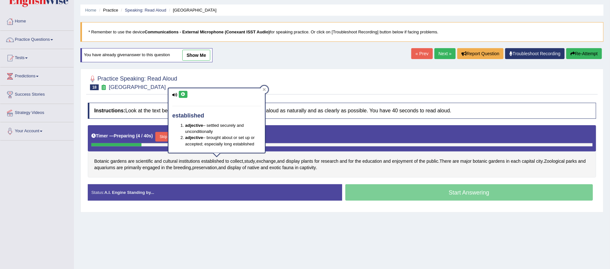
click at [182, 93] on icon at bounding box center [183, 95] width 5 height 4
click at [240, 162] on span "collect" at bounding box center [236, 161] width 13 height 7
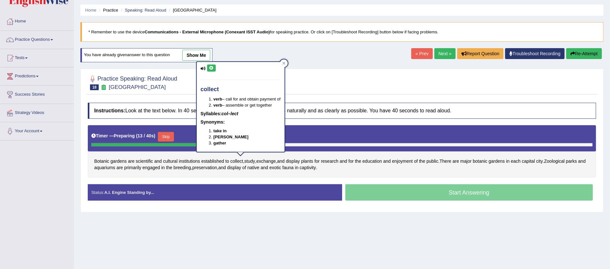
click at [209, 69] on icon at bounding box center [211, 68] width 5 height 4
click at [104, 160] on span "Botanic" at bounding box center [101, 161] width 15 height 7
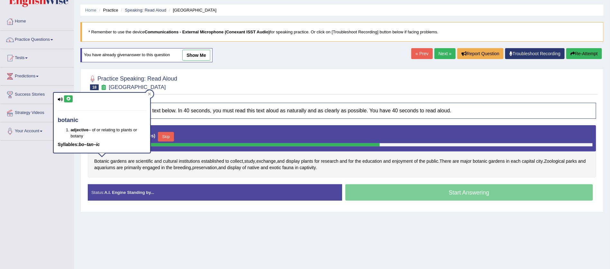
click at [68, 99] on icon at bounding box center [68, 99] width 5 height 4
click at [194, 160] on span "institutions" at bounding box center [189, 161] width 21 height 7
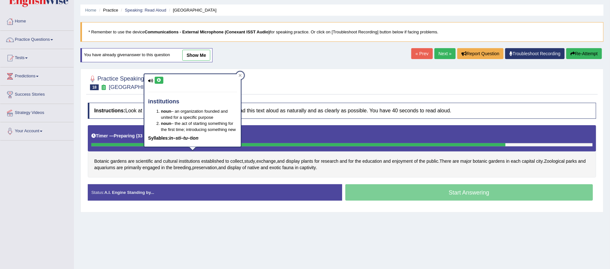
click at [160, 79] on icon at bounding box center [159, 80] width 5 height 4
click at [45, 167] on div "Toggle navigation Home Practice Questions Speaking Practice Read Aloud Repeat S…" at bounding box center [305, 148] width 610 height 334
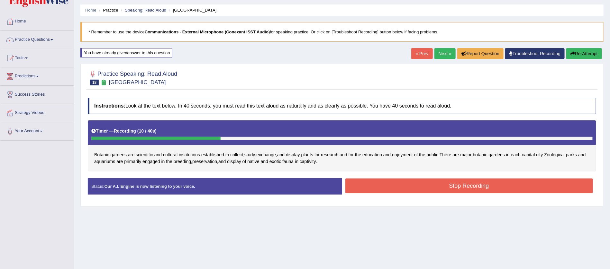
click at [467, 184] on button "Stop Recording" at bounding box center [469, 186] width 248 height 15
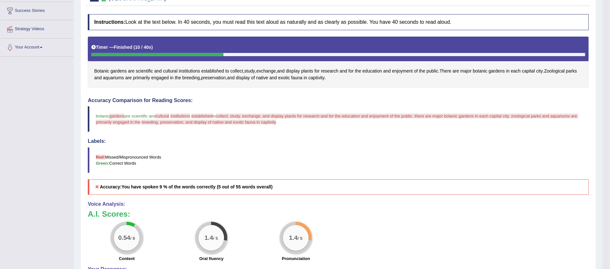
scroll to position [116, 0]
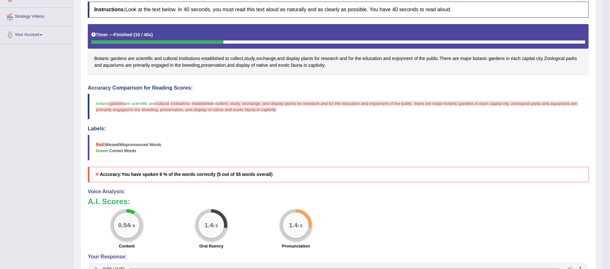
click at [18, 193] on div "Toggle navigation Home Practice Questions Speaking Practice Read Aloud Repeat S…" at bounding box center [301, 130] width 603 height 493
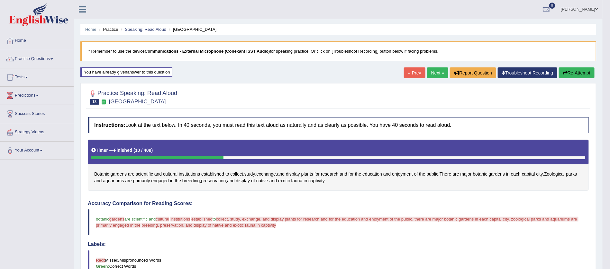
scroll to position [0, 0]
click at [573, 71] on button "Re-Attempt" at bounding box center [577, 73] width 36 height 11
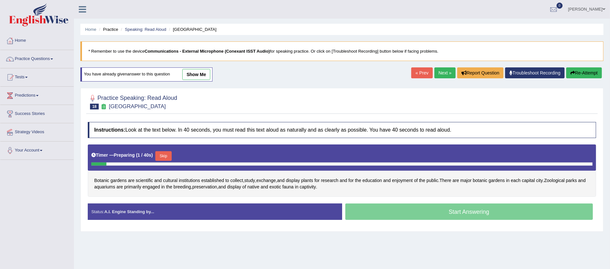
click at [164, 155] on button "Skip" at bounding box center [163, 156] width 16 height 10
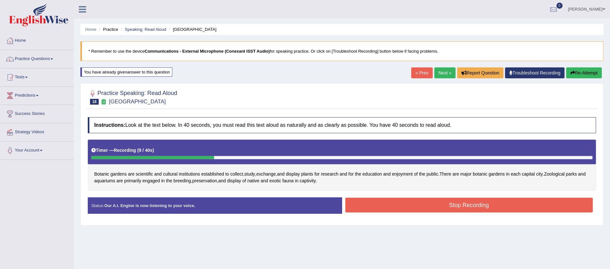
click at [483, 205] on button "Stop Recording" at bounding box center [469, 205] width 248 height 15
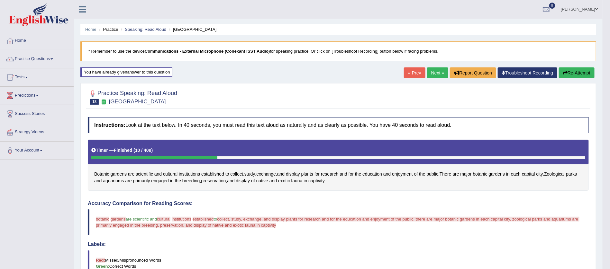
click at [434, 71] on link "Next »" at bounding box center [437, 73] width 21 height 11
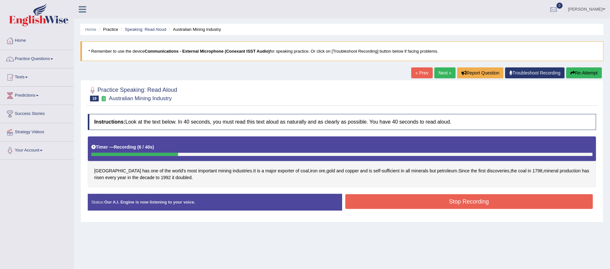
click at [461, 213] on div "Status: Our A.I. Engine is now listening to your voice. Start Answering Stop Re…" at bounding box center [342, 205] width 508 height 23
click at [474, 199] on button "Stop Recording" at bounding box center [469, 202] width 248 height 15
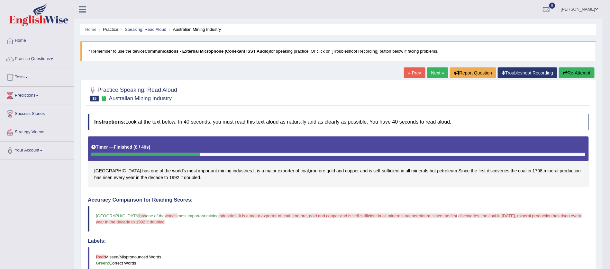
click at [573, 70] on button "Re-Attempt" at bounding box center [577, 73] width 36 height 11
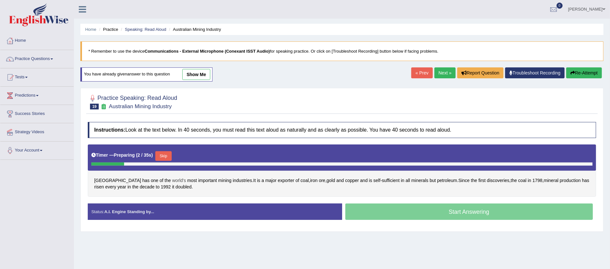
click at [172, 178] on span "world's" at bounding box center [179, 181] width 14 height 7
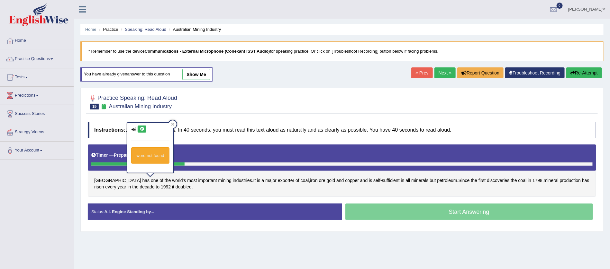
click at [141, 127] on icon at bounding box center [142, 129] width 5 height 4
click at [142, 129] on icon at bounding box center [142, 129] width 5 height 4
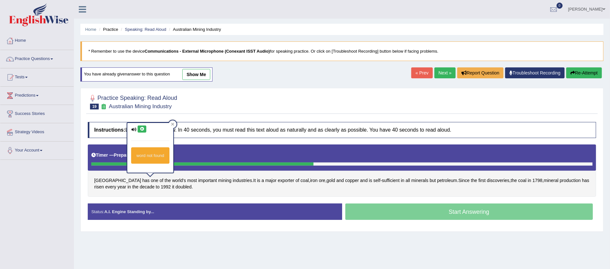
click at [142, 129] on icon at bounding box center [142, 129] width 5 height 4
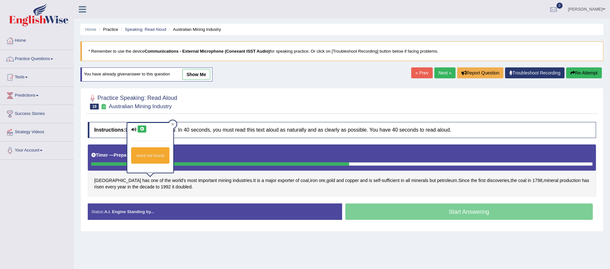
click at [142, 129] on icon at bounding box center [142, 129] width 5 height 4
click at [143, 127] on icon at bounding box center [142, 129] width 5 height 4
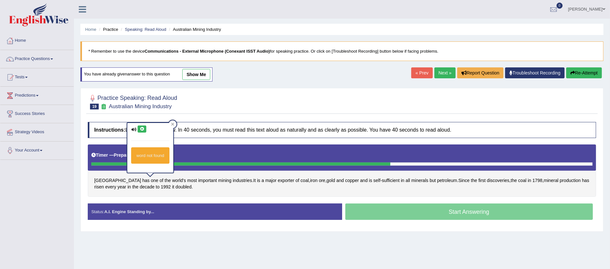
click at [143, 127] on icon at bounding box center [142, 129] width 5 height 4
click at [174, 119] on div "Instructions: Look at the text below. In 40 seconds, you must read this text al…" at bounding box center [342, 174] width 512 height 110
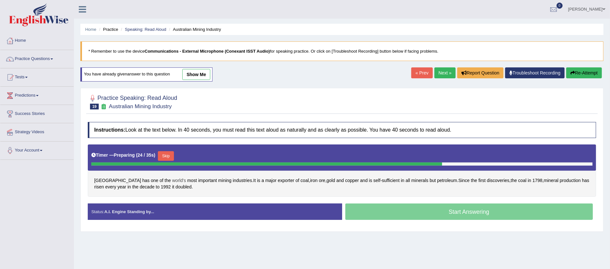
click at [172, 178] on span "world's" at bounding box center [179, 181] width 14 height 7
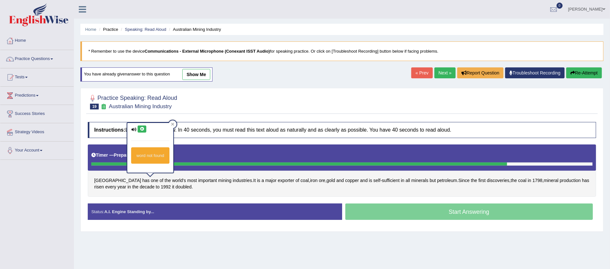
click at [142, 126] on button at bounding box center [142, 129] width 9 height 7
click at [141, 127] on icon at bounding box center [142, 129] width 5 height 4
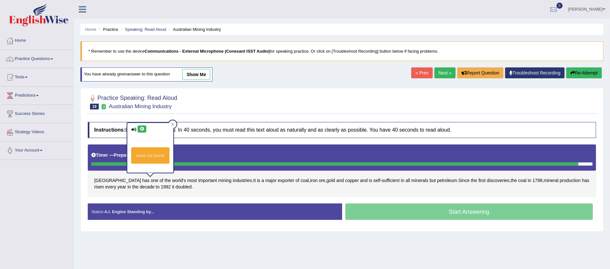
click at [141, 127] on icon at bounding box center [142, 129] width 5 height 4
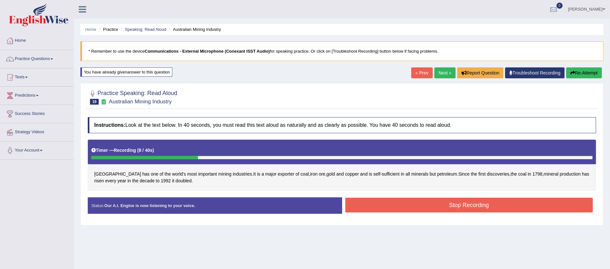
click at [455, 207] on button "Stop Recording" at bounding box center [469, 205] width 248 height 15
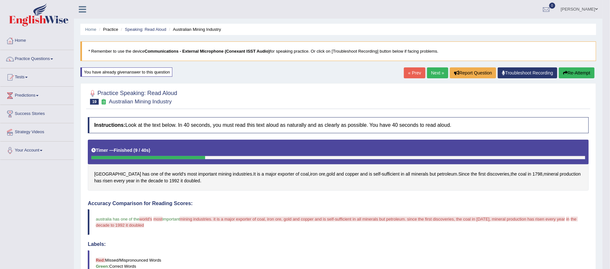
click at [2, 209] on div "Toggle navigation Home Practice Questions Speaking Practice Read Aloud Repeat S…" at bounding box center [301, 246] width 603 height 493
click at [587, 71] on button "Re-Attempt" at bounding box center [577, 73] width 36 height 11
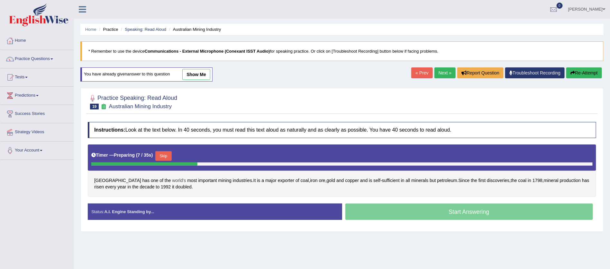
click at [172, 181] on span "world's" at bounding box center [179, 181] width 14 height 7
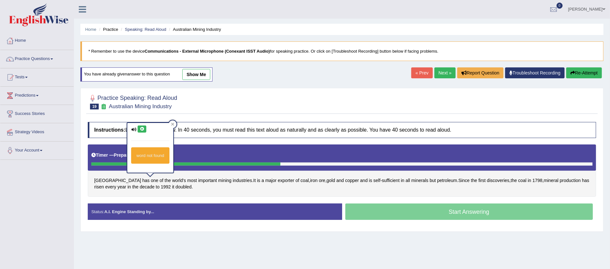
click at [142, 127] on icon at bounding box center [142, 129] width 5 height 4
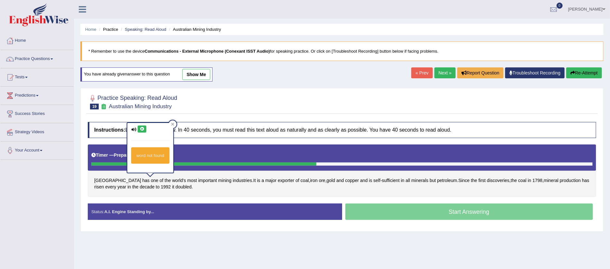
click at [133, 132] on div "word not found" at bounding box center [150, 148] width 46 height 50
click at [150, 157] on div "word not found" at bounding box center [150, 156] width 38 height 16
click at [31, 217] on div "Toggle navigation Home Practice Questions Speaking Practice Read Aloud Repeat S…" at bounding box center [305, 167] width 610 height 334
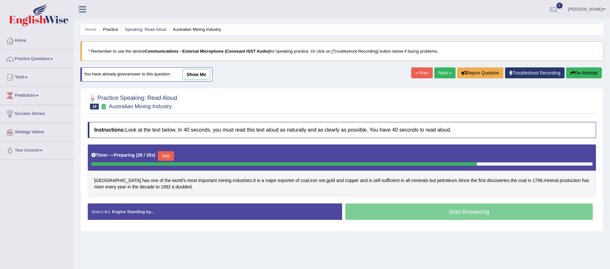
click at [168, 157] on button "Skip" at bounding box center [166, 156] width 16 height 10
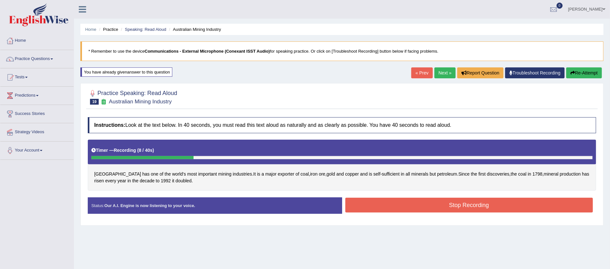
click at [487, 200] on button "Stop Recording" at bounding box center [469, 205] width 248 height 15
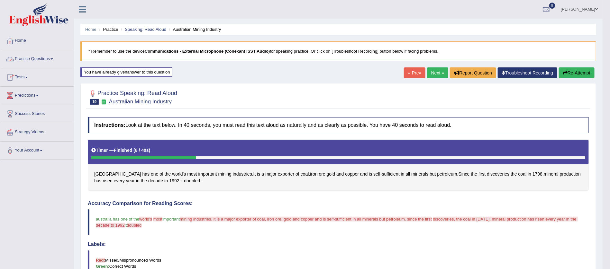
click at [54, 58] on link "Practice Questions" at bounding box center [36, 58] width 73 height 16
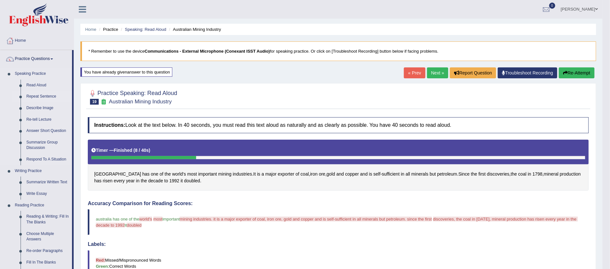
click at [38, 96] on link "Repeat Sentence" at bounding box center [47, 97] width 49 height 12
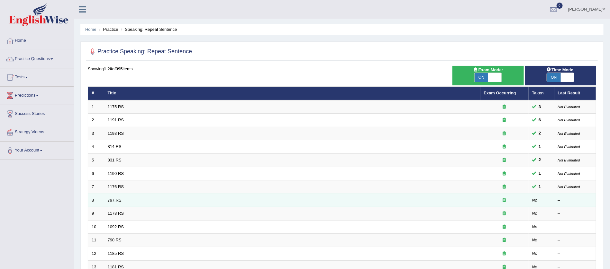
click at [112, 201] on link "797 RS" at bounding box center [115, 200] width 14 height 5
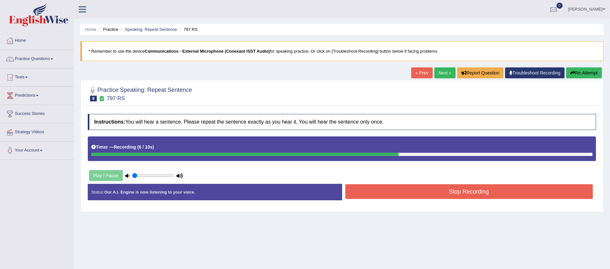
click at [464, 190] on button "Stop Recording" at bounding box center [469, 192] width 248 height 15
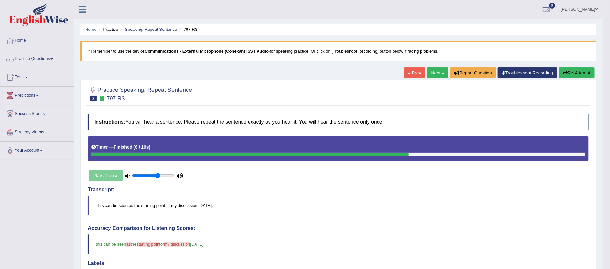
click at [158, 175] on input "range" at bounding box center [153, 175] width 42 height 5
type input "0.9"
click at [168, 175] on input "range" at bounding box center [153, 175] width 42 height 5
click at [571, 72] on button "Re-Attempt" at bounding box center [577, 73] width 36 height 11
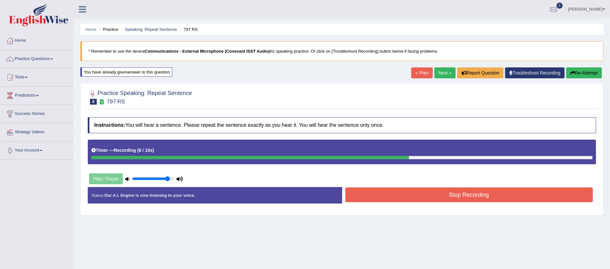
click at [464, 196] on button "Stop Recording" at bounding box center [469, 195] width 248 height 15
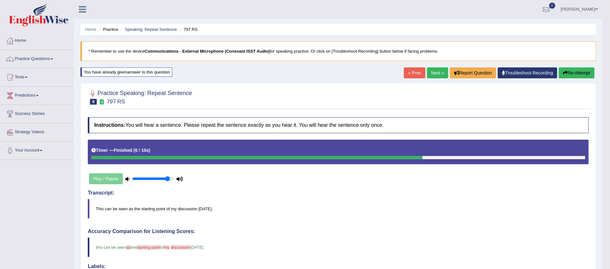
click at [160, 176] on div "Play / Pause" at bounding box center [136, 179] width 96 height 16
type input "0.75"
click at [161, 179] on input "range" at bounding box center [153, 179] width 42 height 5
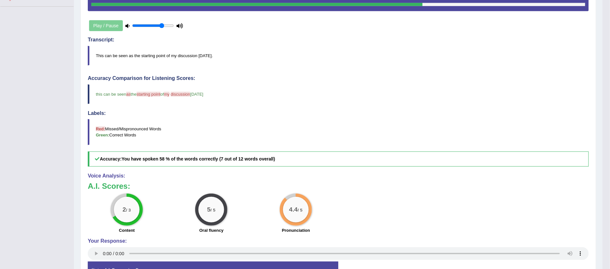
scroll to position [154, 0]
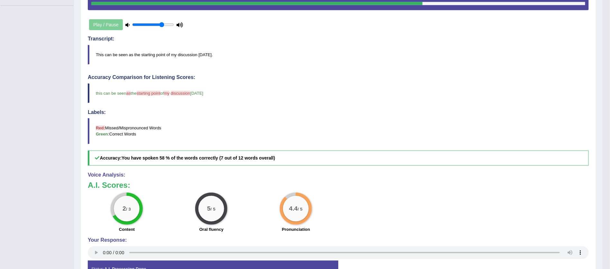
click at [18, 174] on div "Toggle navigation Home Practice Questions Speaking Practice Read Aloud Repeat S…" at bounding box center [301, 76] width 603 height 461
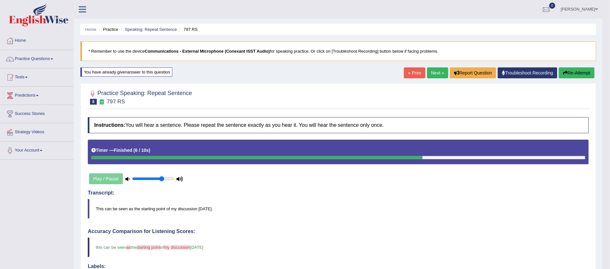
scroll to position [0, 0]
click at [434, 72] on link "Next »" at bounding box center [437, 73] width 21 height 11
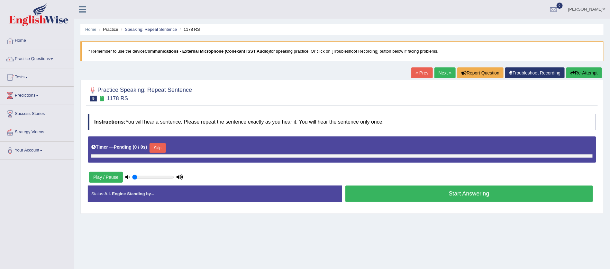
type input "0.75"
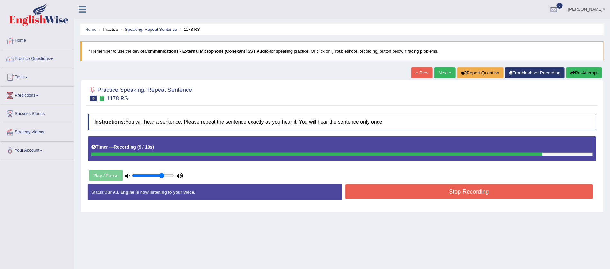
click at [470, 193] on button "Stop Recording" at bounding box center [469, 192] width 248 height 15
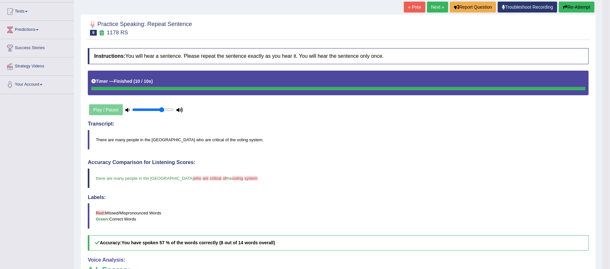
scroll to position [58, 0]
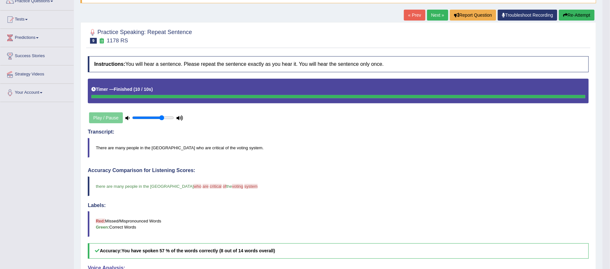
click at [436, 15] on link "Next »" at bounding box center [437, 15] width 21 height 11
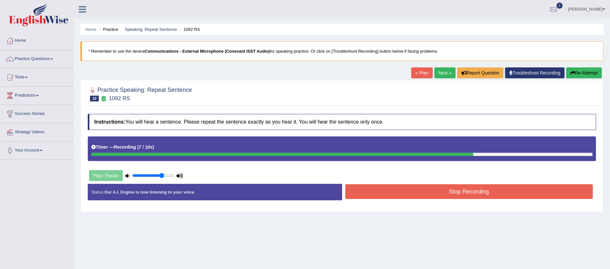
click at [465, 186] on button "Stop Recording" at bounding box center [469, 192] width 248 height 15
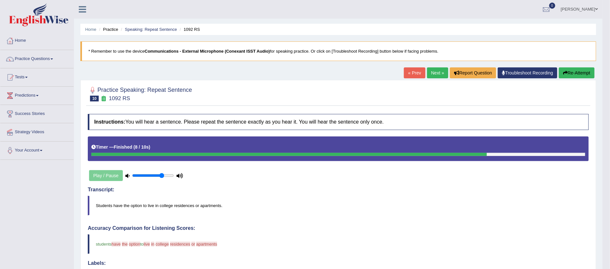
click at [576, 72] on button "Re-Attempt" at bounding box center [577, 73] width 36 height 11
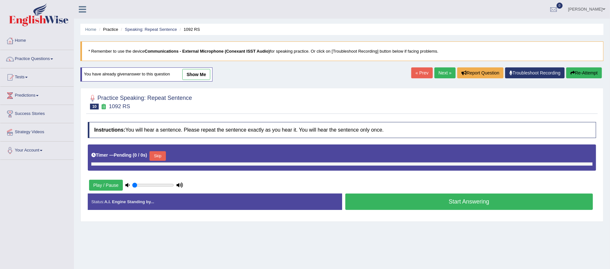
drag, startPoint x: 231, startPoint y: 200, endPoint x: 183, endPoint y: 220, distance: 52.2
click at [183, 220] on div "Practice Speaking: Repeat Sentence 10 1092 RS Instructions: You will hear a sen…" at bounding box center [341, 155] width 523 height 134
type input "0.75"
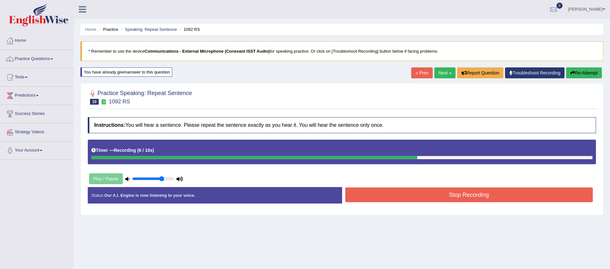
click at [579, 72] on button "Re-Attempt" at bounding box center [584, 73] width 36 height 11
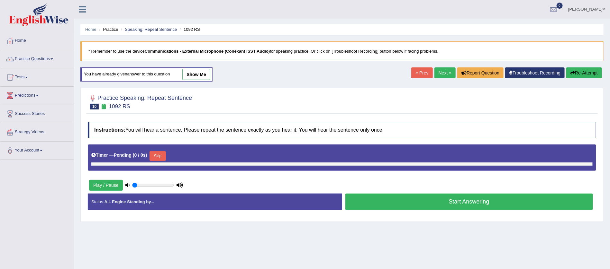
type input "0.75"
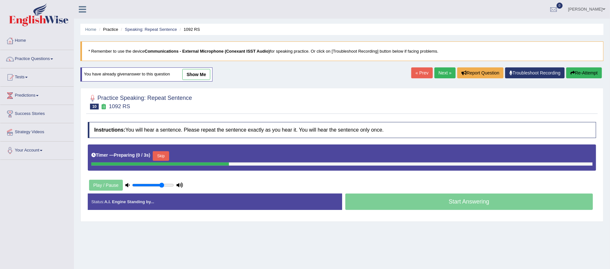
click at [161, 153] on button "Skip" at bounding box center [161, 156] width 16 height 10
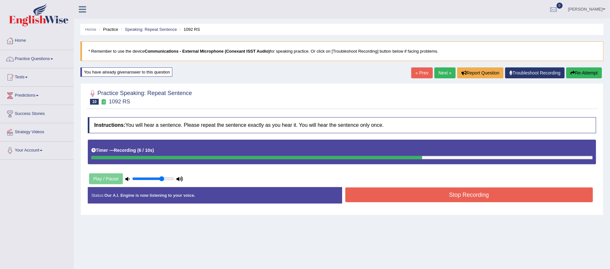
click at [458, 195] on button "Stop Recording" at bounding box center [469, 195] width 248 height 15
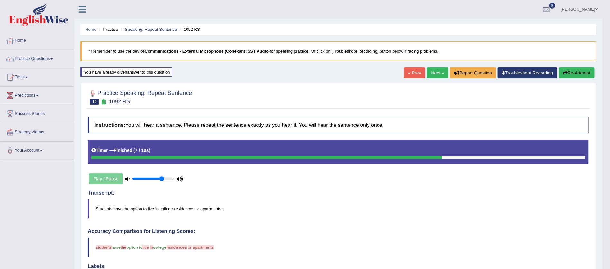
click at [570, 69] on button "Re-Attempt" at bounding box center [577, 73] width 36 height 11
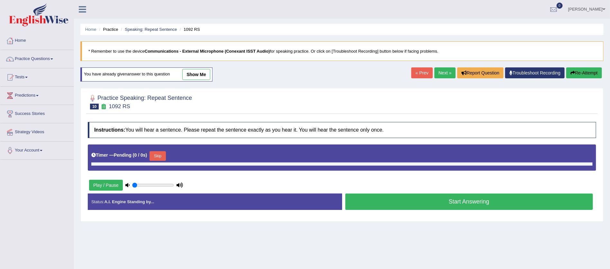
type input "0.75"
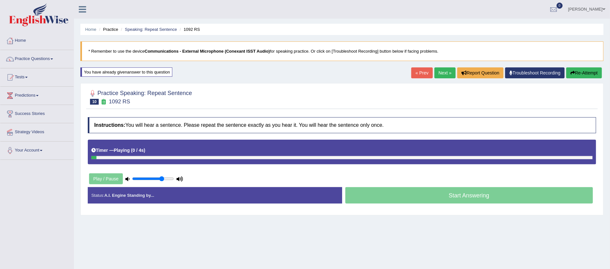
click at [161, 155] on div "Timer — Playing ( 0 / 4s ) Skip" at bounding box center [341, 150] width 501 height 11
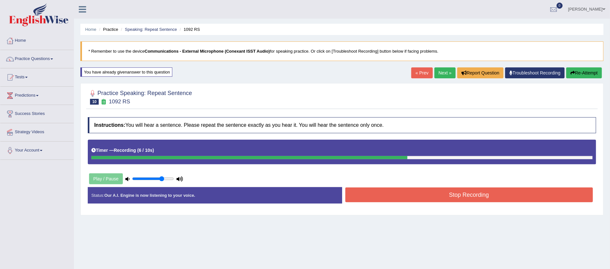
click at [465, 195] on button "Stop Recording" at bounding box center [469, 195] width 248 height 15
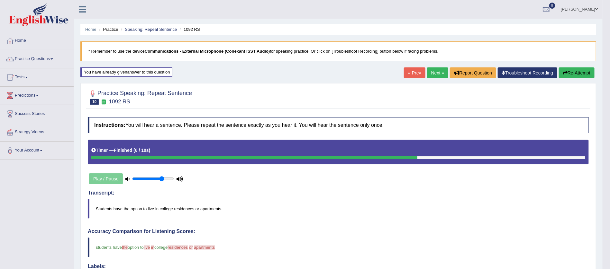
click at [433, 73] on link "Next »" at bounding box center [437, 73] width 21 height 11
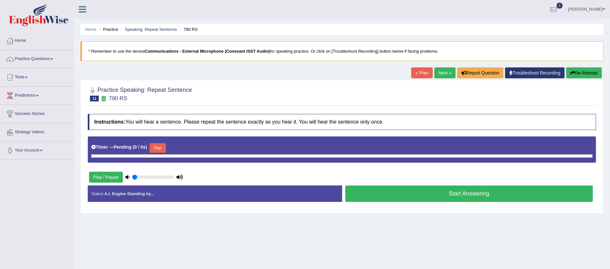
type input "0.75"
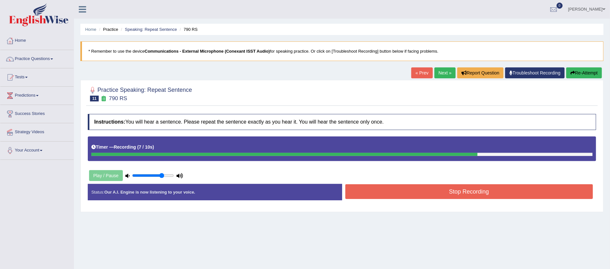
click at [467, 190] on button "Stop Recording" at bounding box center [469, 192] width 248 height 15
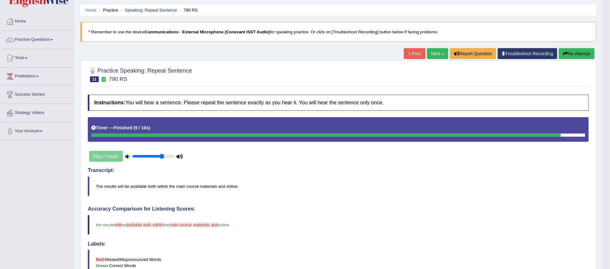
scroll to position [19, 0]
click at [436, 52] on link "Next »" at bounding box center [437, 53] width 21 height 11
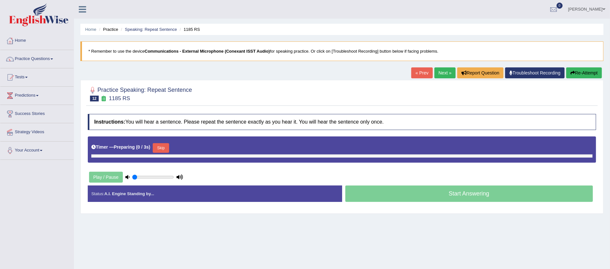
type input "0.75"
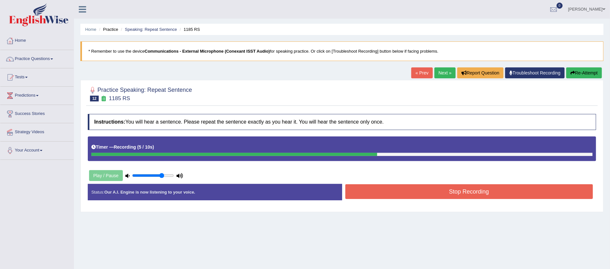
click at [471, 193] on button "Stop Recording" at bounding box center [469, 192] width 248 height 15
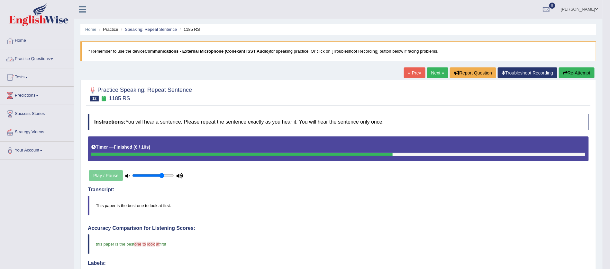
click at [54, 57] on link "Practice Questions" at bounding box center [36, 58] width 73 height 16
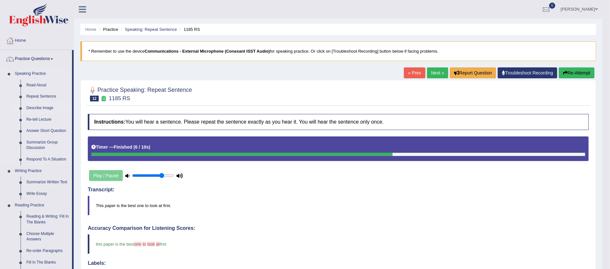
click at [43, 107] on link "Describe Image" at bounding box center [47, 109] width 49 height 12
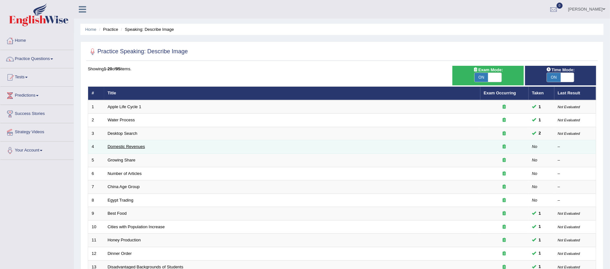
click at [119, 144] on link "Domestic Revenues" at bounding box center [126, 146] width 37 height 5
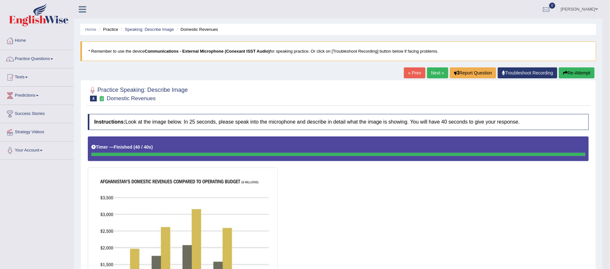
click at [431, 72] on link "Next »" at bounding box center [437, 73] width 21 height 11
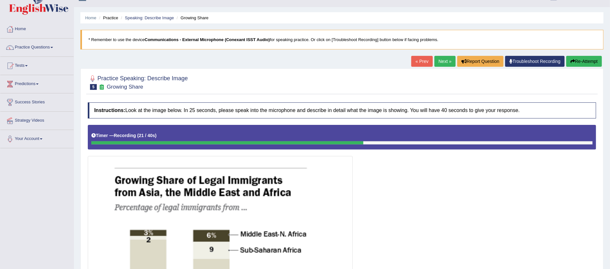
scroll to position [5, 0]
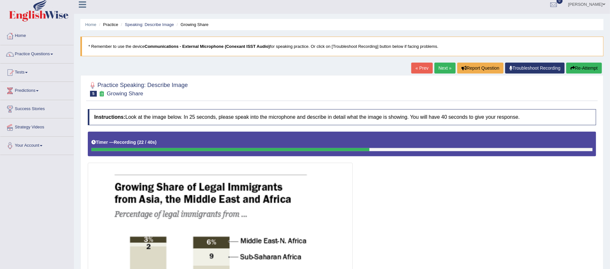
click at [588, 68] on button "Re-Attempt" at bounding box center [584, 68] width 36 height 11
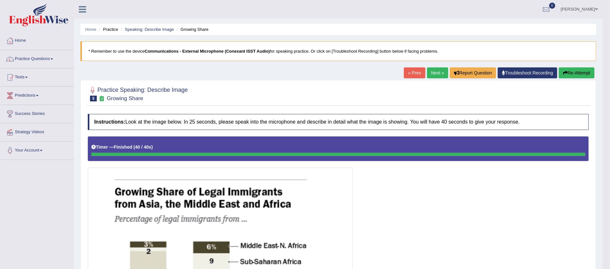
click at [573, 71] on button "Re-Attempt" at bounding box center [577, 73] width 36 height 11
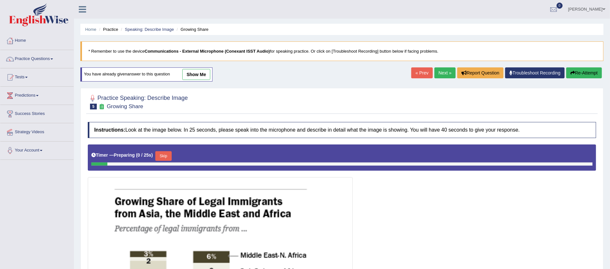
click at [161, 153] on button "Skip" at bounding box center [163, 156] width 16 height 10
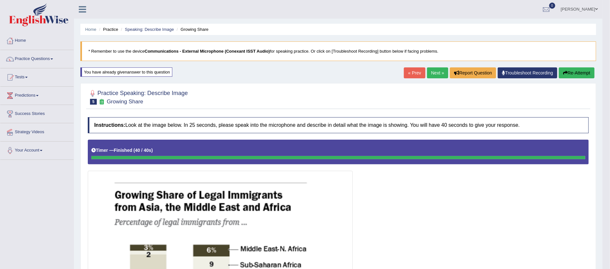
click at [582, 73] on button "Re-Attempt" at bounding box center [577, 73] width 36 height 11
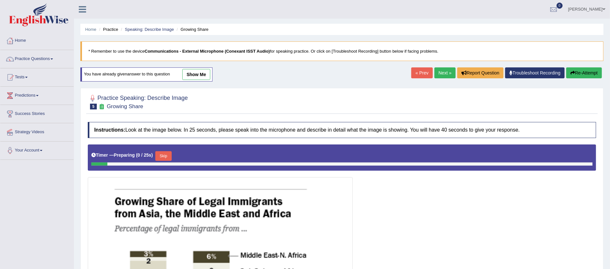
click at [157, 156] on button "Skip" at bounding box center [163, 156] width 16 height 10
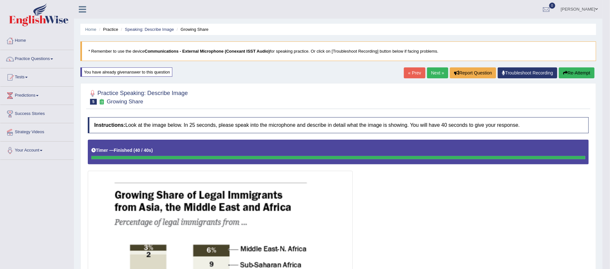
click at [436, 73] on link "Next »" at bounding box center [437, 73] width 21 height 11
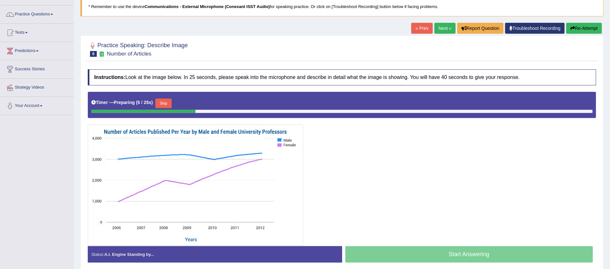
scroll to position [58, 0]
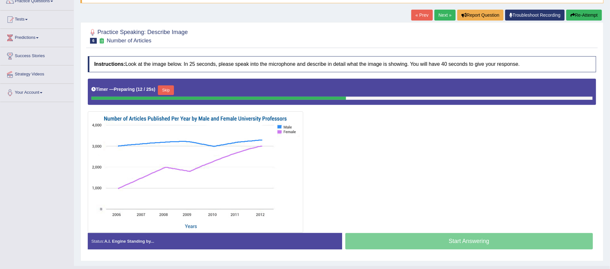
click at [164, 87] on button "Skip" at bounding box center [166, 91] width 16 height 10
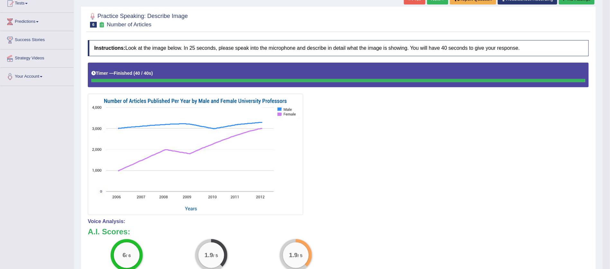
scroll to position [0, 0]
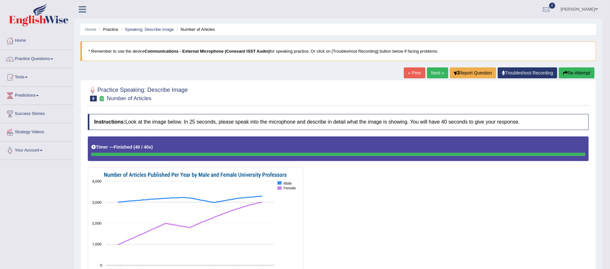
click at [571, 73] on button "Re-Attempt" at bounding box center [577, 73] width 36 height 11
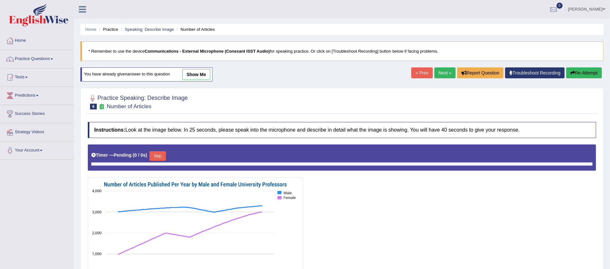
click at [157, 153] on button "Skip" at bounding box center [158, 156] width 16 height 10
click at [157, 153] on button "Skip" at bounding box center [163, 156] width 16 height 10
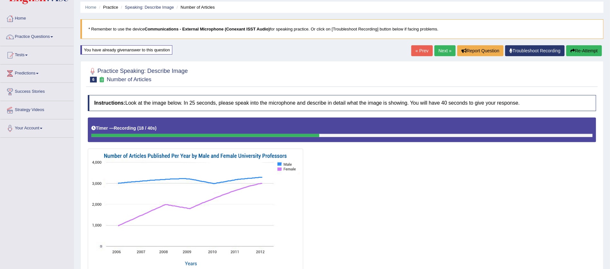
scroll to position [72, 0]
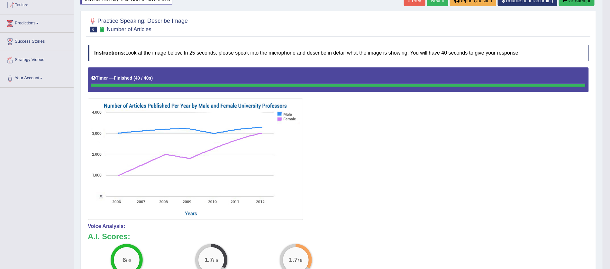
click at [571, 0] on button "Re-Attempt" at bounding box center [577, 0] width 36 height 11
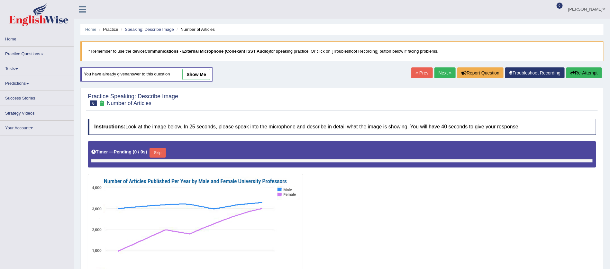
scroll to position [72, 0]
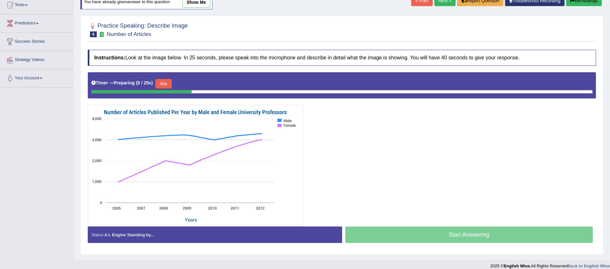
click at [164, 81] on button "Skip" at bounding box center [163, 84] width 16 height 10
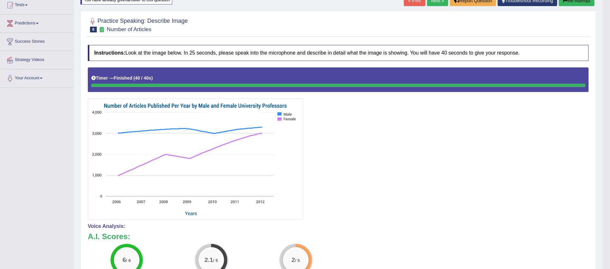
click at [436, 1] on link "Next »" at bounding box center [437, 0] width 21 height 11
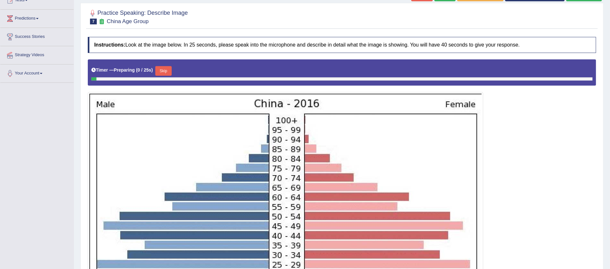
scroll to position [89, 0]
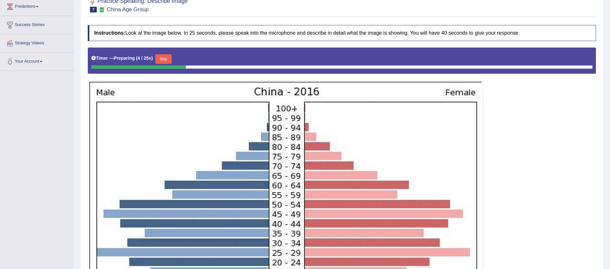
click at [165, 58] on button "Skip" at bounding box center [163, 59] width 16 height 10
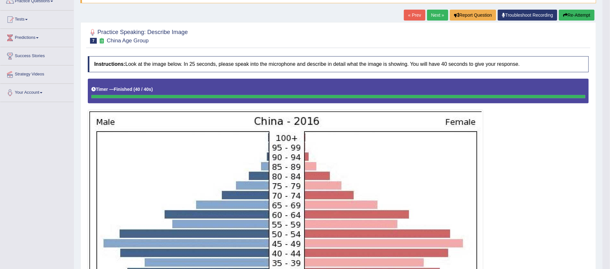
scroll to position [57, 0]
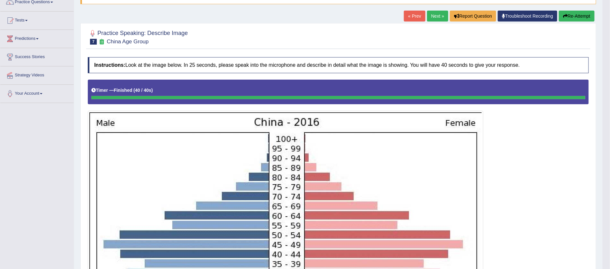
click at [578, 13] on button "Re-Attempt" at bounding box center [577, 16] width 36 height 11
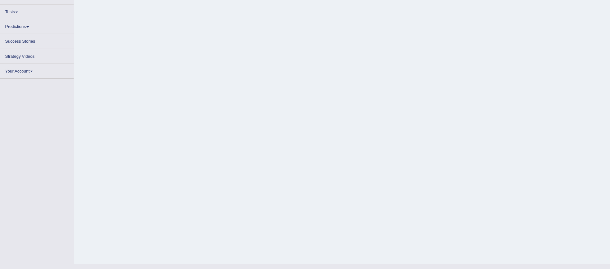
scroll to position [57, 0]
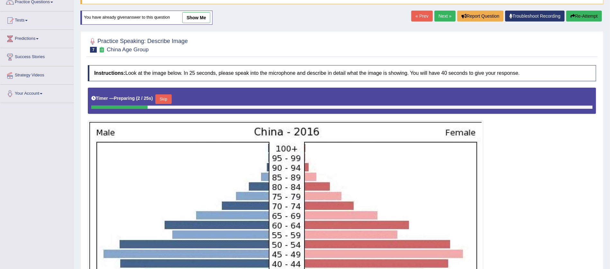
click at [162, 97] on button "Skip" at bounding box center [163, 100] width 16 height 10
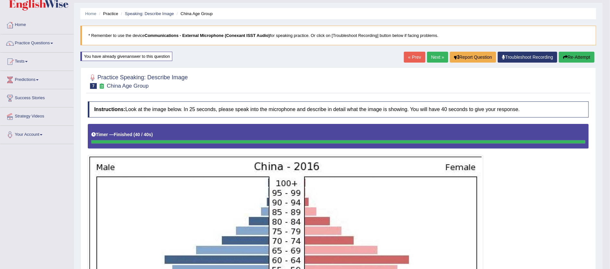
scroll to position [0, 0]
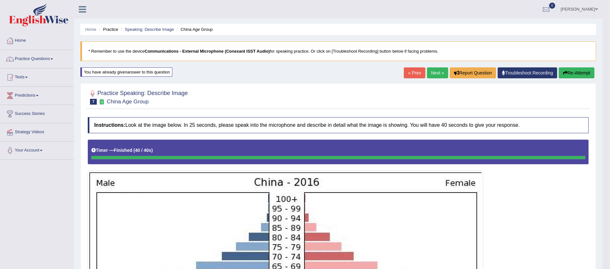
click at [570, 70] on button "Re-Attempt" at bounding box center [577, 73] width 36 height 11
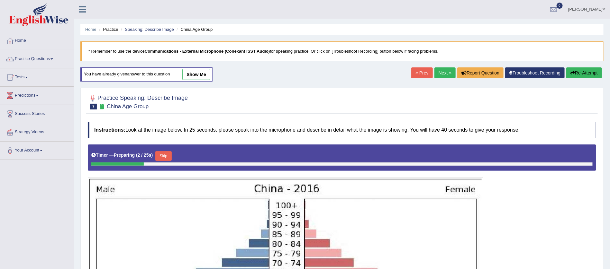
click at [164, 154] on button "Skip" at bounding box center [163, 156] width 16 height 10
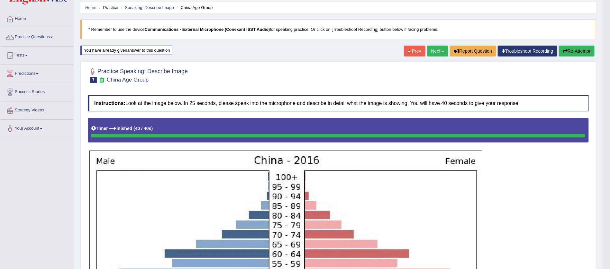
scroll to position [12, 0]
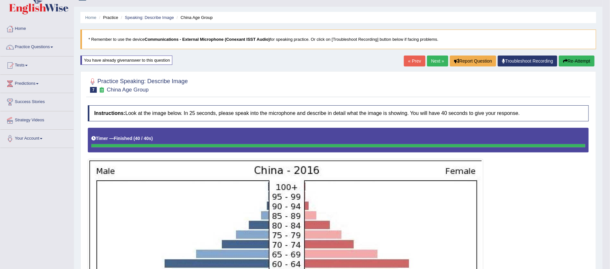
click at [580, 62] on button "Re-Attempt" at bounding box center [577, 61] width 36 height 11
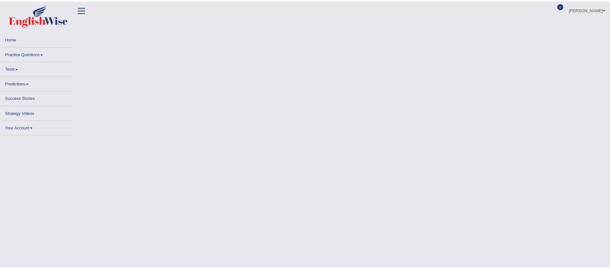
scroll to position [12, 0]
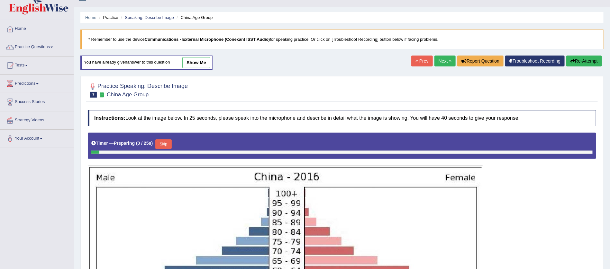
click at [159, 140] on button "Skip" at bounding box center [163, 145] width 16 height 10
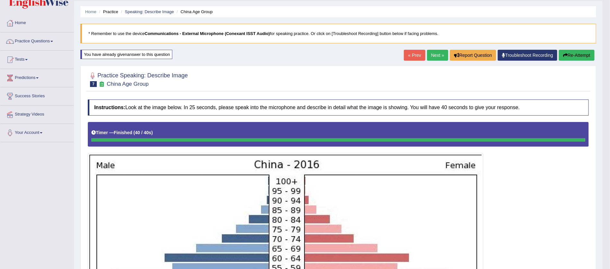
scroll to position [0, 0]
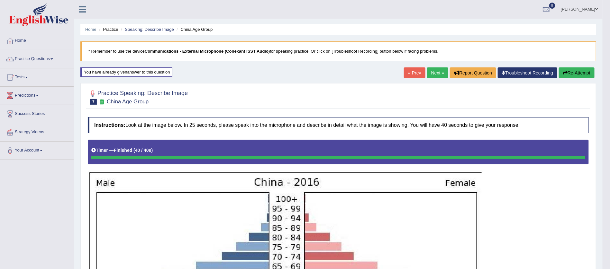
click at [433, 74] on link "Next »" at bounding box center [437, 73] width 21 height 11
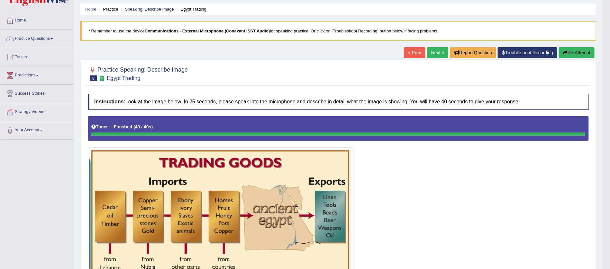
scroll to position [18, 0]
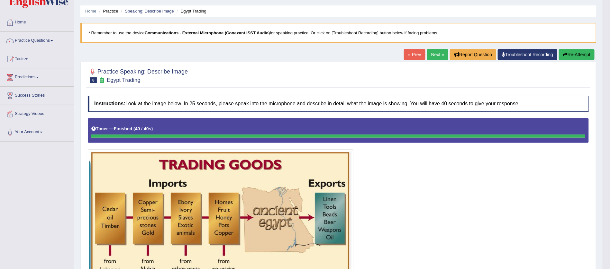
click at [577, 57] on button "Re-Attempt" at bounding box center [577, 54] width 36 height 11
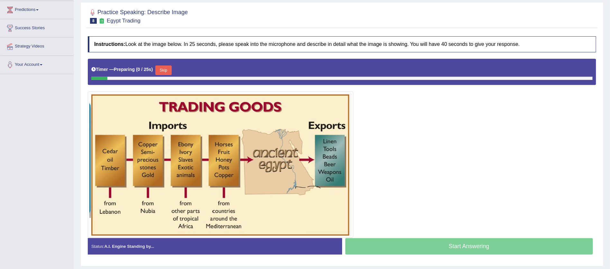
scroll to position [96, 0]
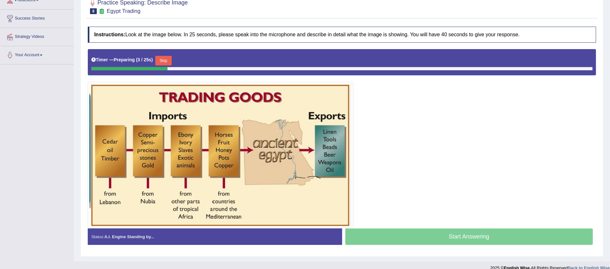
click at [165, 61] on button "Skip" at bounding box center [163, 61] width 16 height 10
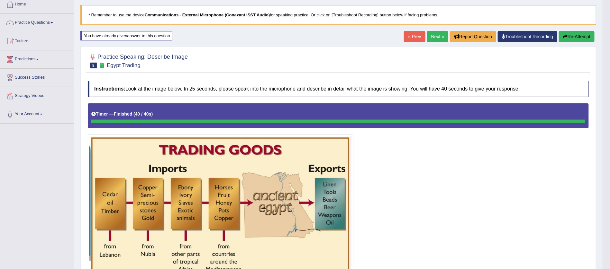
scroll to position [18, 0]
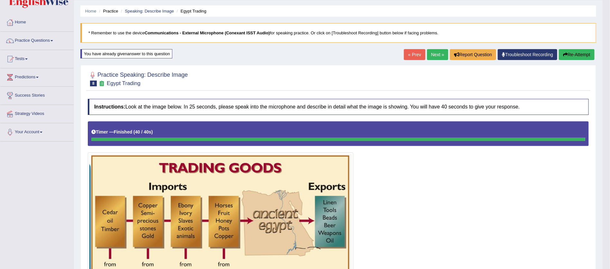
click at [576, 52] on button "Re-Attempt" at bounding box center [577, 54] width 36 height 11
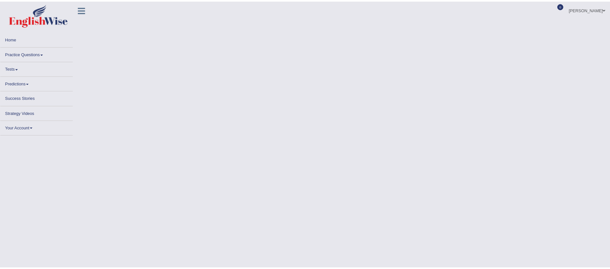
scroll to position [18, 0]
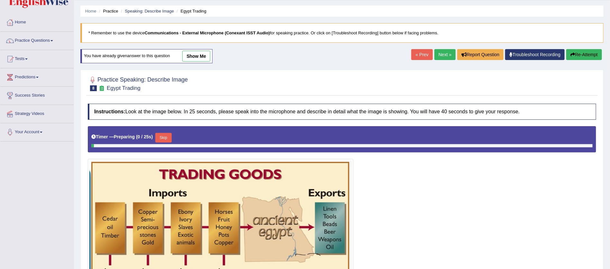
click at [157, 135] on button "Skip" at bounding box center [163, 138] width 16 height 10
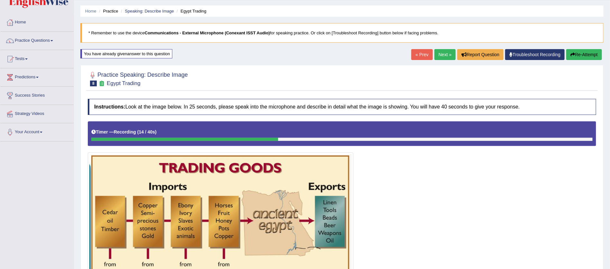
click at [581, 58] on button "Re-Attempt" at bounding box center [584, 54] width 36 height 11
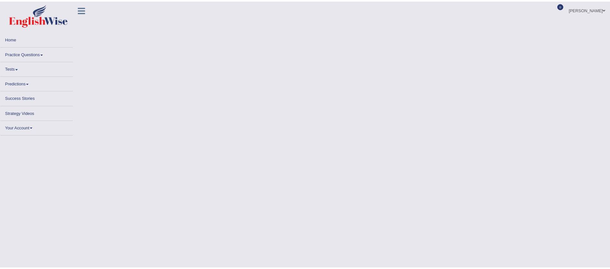
scroll to position [18, 0]
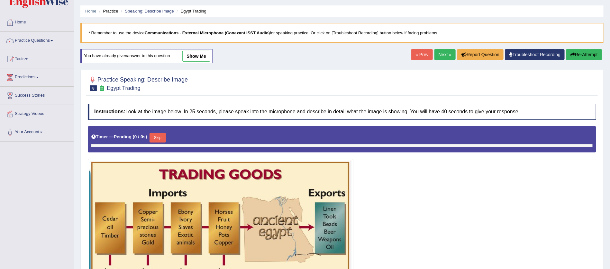
click at [155, 136] on button "Skip" at bounding box center [158, 138] width 16 height 10
click at [155, 136] on button "Skip" at bounding box center [163, 138] width 16 height 10
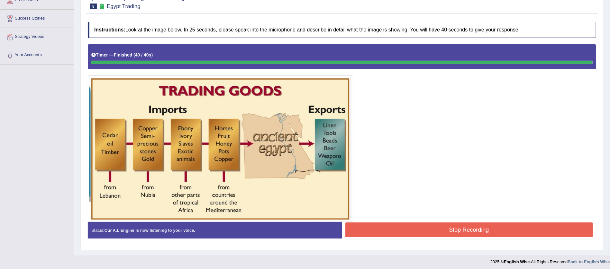
scroll to position [97, 0]
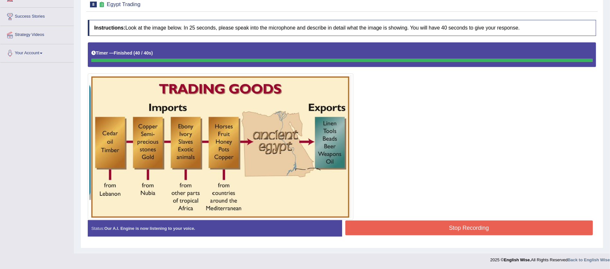
click at [468, 226] on button "Stop Recording" at bounding box center [469, 228] width 248 height 15
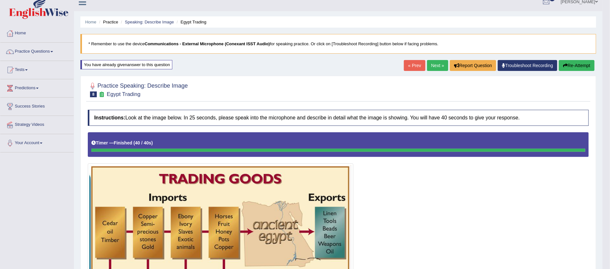
scroll to position [0, 0]
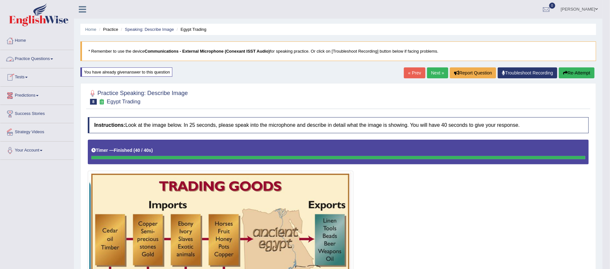
click at [54, 57] on link "Practice Questions" at bounding box center [36, 58] width 73 height 16
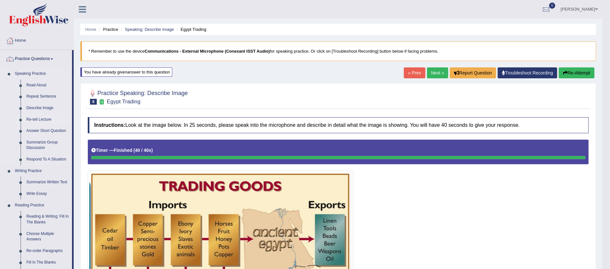
click at [44, 121] on link "Re-tell Lecture" at bounding box center [47, 120] width 49 height 12
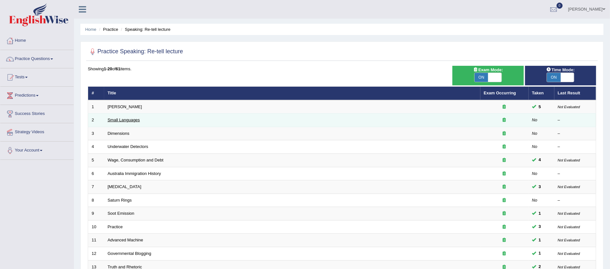
click at [131, 118] on link "Small Languages" at bounding box center [124, 120] width 32 height 5
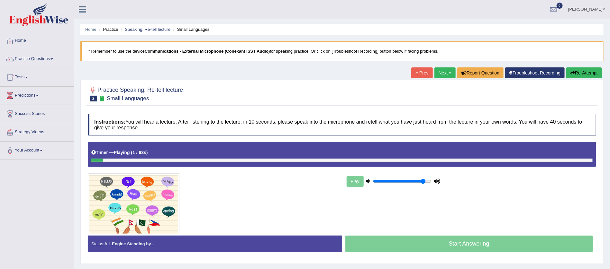
type input "0.9"
click at [423, 182] on input "range" at bounding box center [402, 181] width 59 height 5
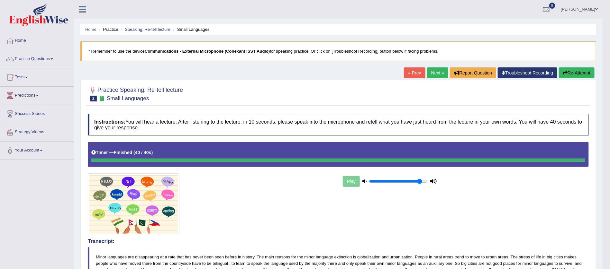
drag, startPoint x: 0, startPoint y: 221, endPoint x: 18, endPoint y: 225, distance: 19.0
click at [18, 225] on div "Toggle navigation Home Practice Questions Speaking Practice Read Aloud Repeat S…" at bounding box center [301, 255] width 603 height 510
click at [570, 70] on button "Re-Attempt" at bounding box center [577, 73] width 36 height 11
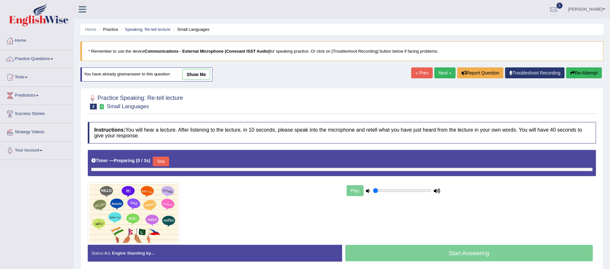
type input "0.9"
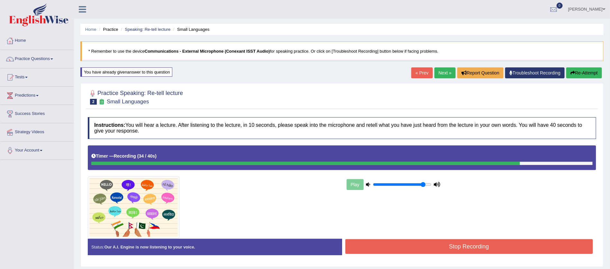
click at [472, 243] on button "Stop Recording" at bounding box center [469, 247] width 248 height 15
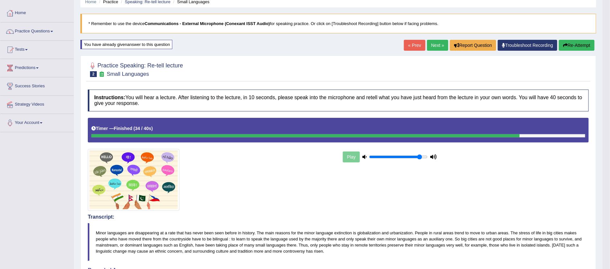
scroll to position [19, 0]
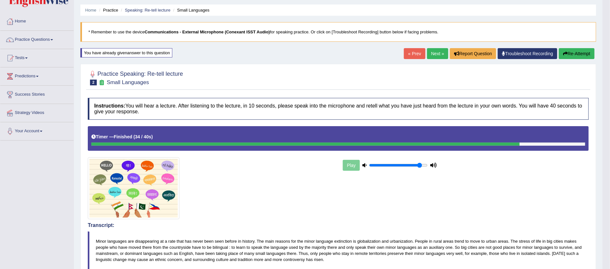
click at [574, 51] on button "Re-Attempt" at bounding box center [577, 53] width 36 height 11
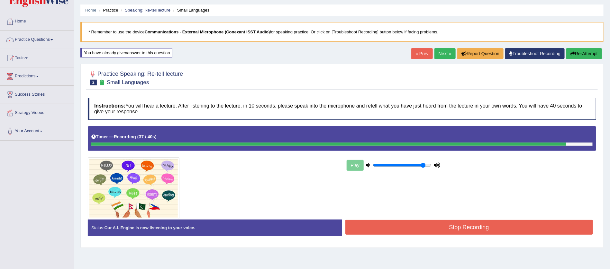
click at [468, 228] on button "Stop Recording" at bounding box center [469, 227] width 248 height 15
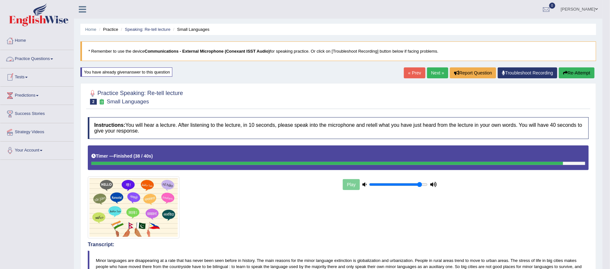
click at [53, 56] on link "Practice Questions" at bounding box center [36, 58] width 73 height 16
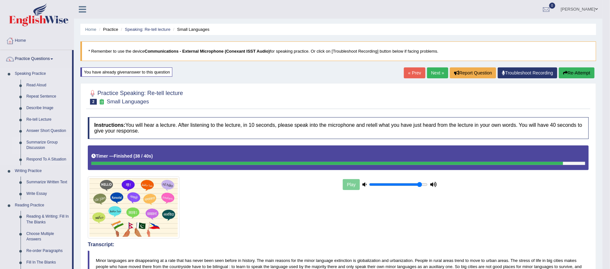
click at [46, 143] on link "Summarize Group Discussion" at bounding box center [47, 145] width 49 height 17
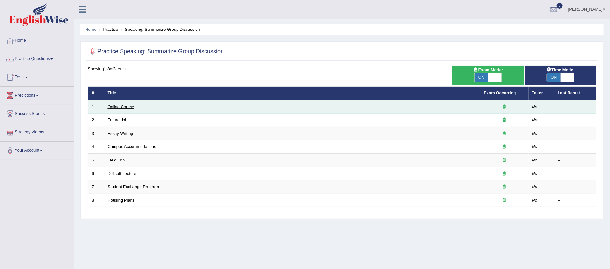
click at [126, 106] on link "Online Course" at bounding box center [121, 107] width 27 height 5
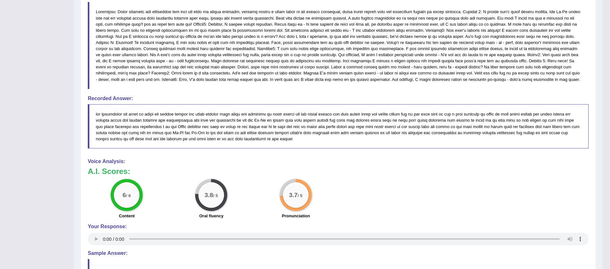
scroll to position [328, 0]
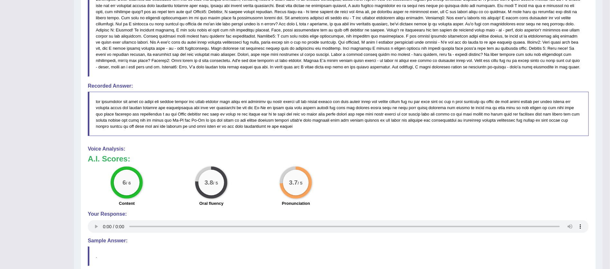
drag, startPoint x: 442, startPoint y: 243, endPoint x: 377, endPoint y: 147, distance: 116.3
click at [377, 147] on div "Instructions: You will hear a discussion. After listening to the audio, in 10 s…" at bounding box center [338, 40] width 504 height 515
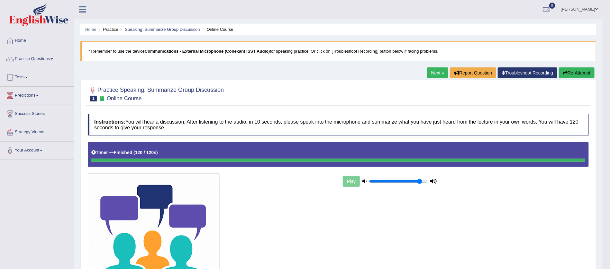
scroll to position [0, 0]
click at [55, 57] on link "Practice Questions" at bounding box center [36, 58] width 73 height 16
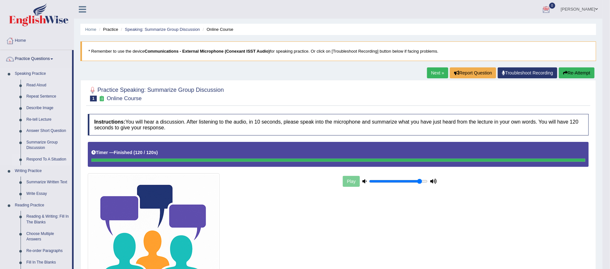
click at [41, 157] on link "Respond To A Situation" at bounding box center [47, 160] width 49 height 12
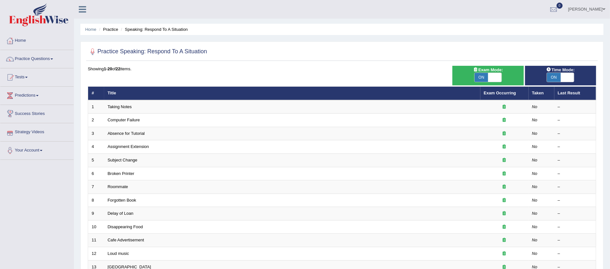
click at [111, 106] on link "Taking Notes" at bounding box center [120, 107] width 24 height 5
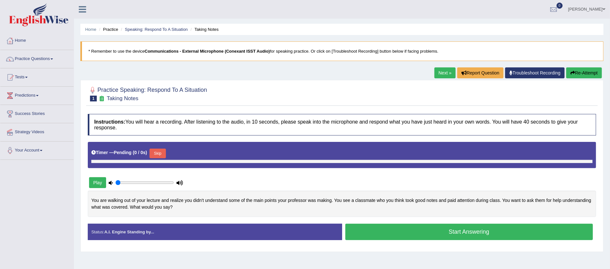
type input "0.9"
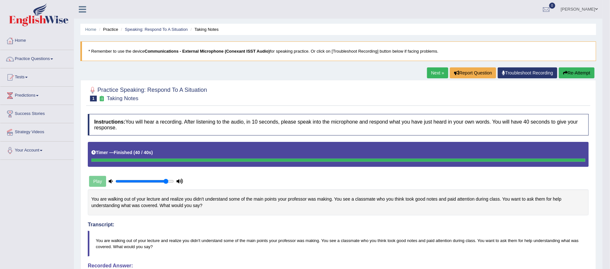
click at [575, 69] on button "Re-Attempt" at bounding box center [577, 73] width 36 height 11
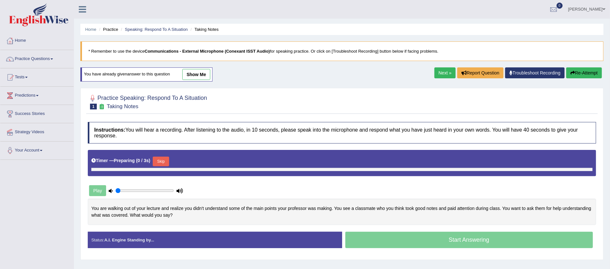
type input "0.9"
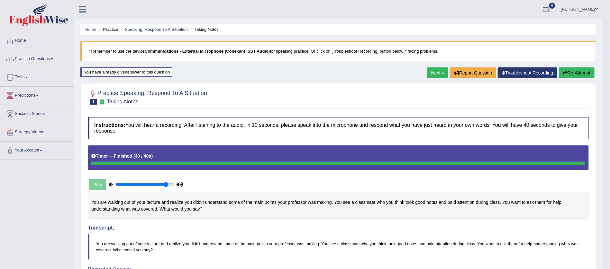
click at [575, 70] on button "Re-Attempt" at bounding box center [577, 73] width 36 height 11
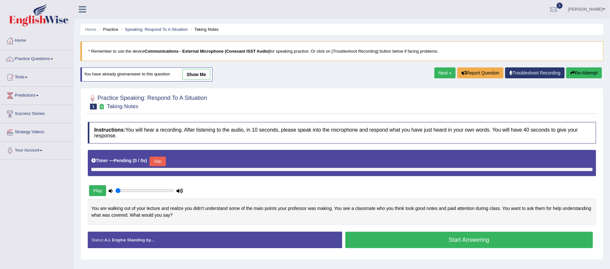
type input "0.9"
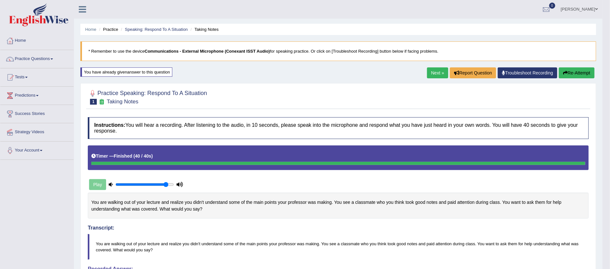
click at [437, 71] on link "Next »" at bounding box center [437, 73] width 21 height 11
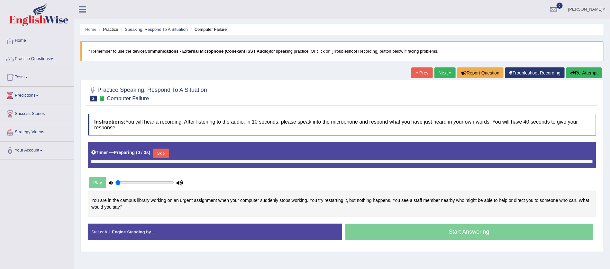
type input "0.9"
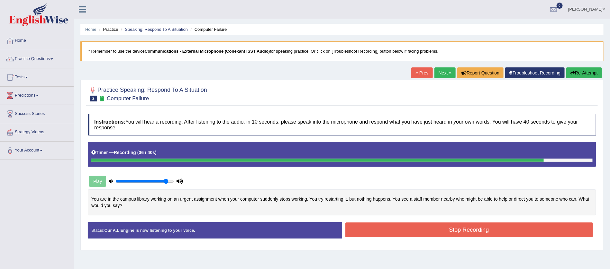
click at [464, 225] on button "Stop Recording" at bounding box center [469, 230] width 248 height 15
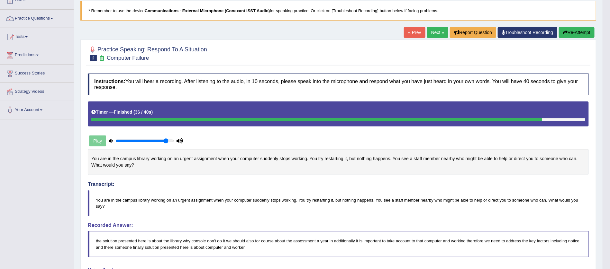
scroll to position [39, 0]
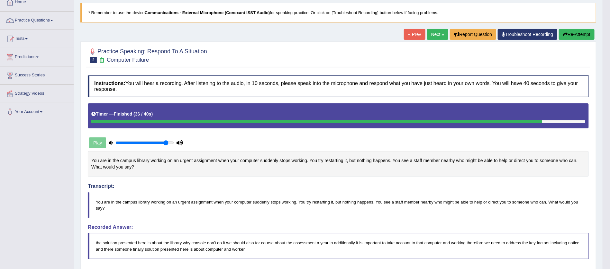
click at [575, 31] on button "Re-Attempt" at bounding box center [577, 34] width 36 height 11
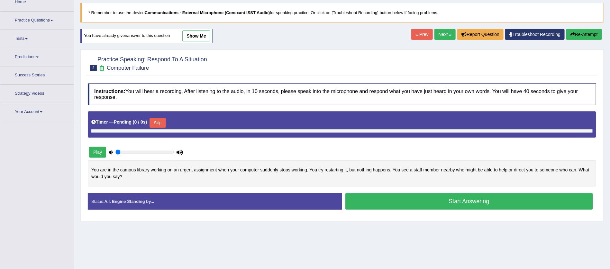
scroll to position [40, 0]
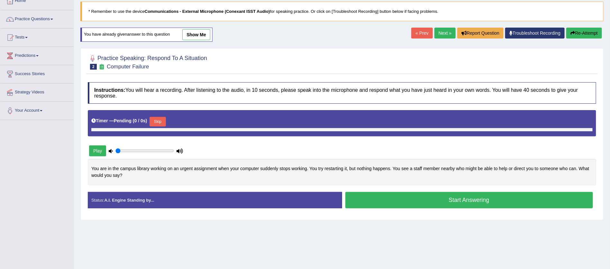
type input "0.9"
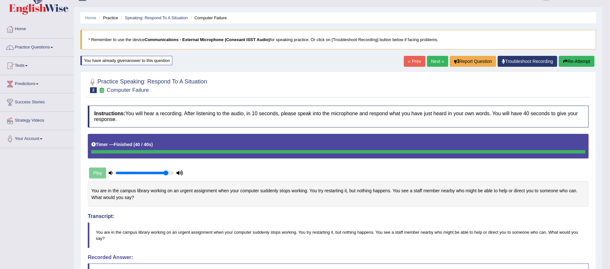
scroll to position [0, 0]
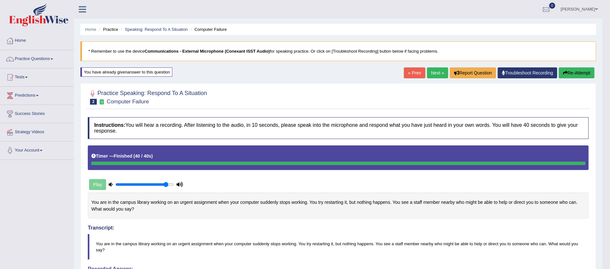
click at [580, 70] on button "Re-Attempt" at bounding box center [577, 73] width 36 height 11
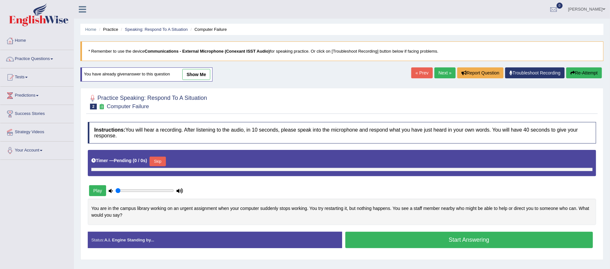
type input "0.9"
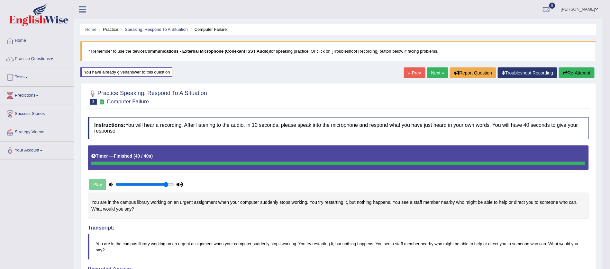
click at [575, 69] on button "Re-Attempt" at bounding box center [577, 73] width 36 height 11
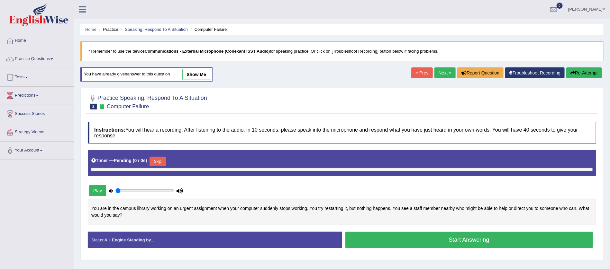
type input "0.9"
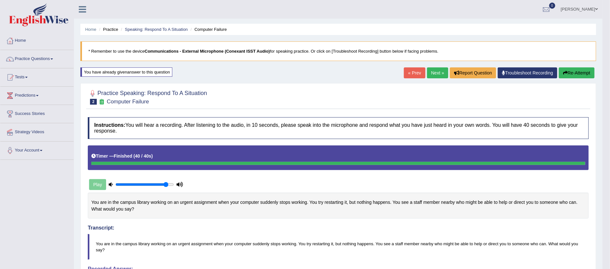
click at [53, 59] on span at bounding box center [51, 59] width 3 height 1
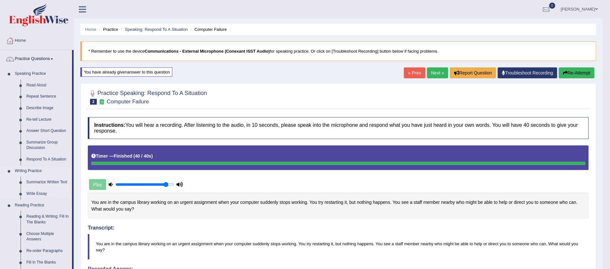
click at [44, 181] on link "Summarize Written Text" at bounding box center [47, 183] width 49 height 12
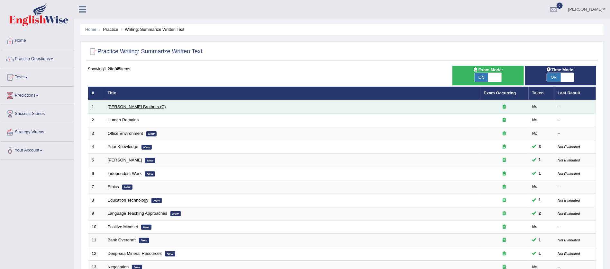
click at [123, 106] on link "[PERSON_NAME] Brothers (C)" at bounding box center [137, 107] width 58 height 5
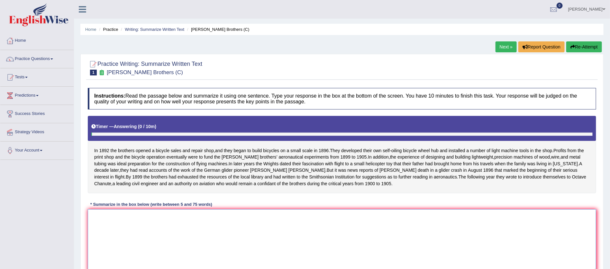
click at [111, 226] on textarea at bounding box center [342, 241] width 508 height 62
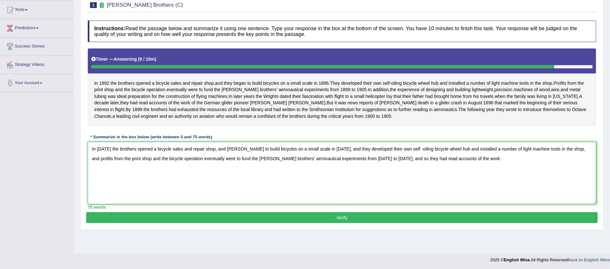
scroll to position [68, 0]
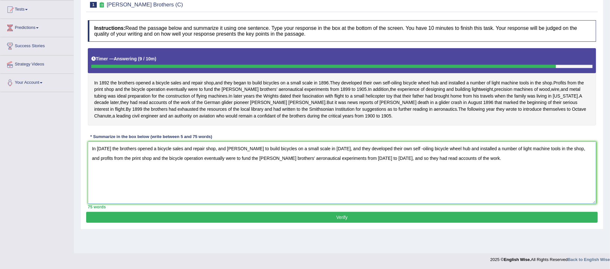
type textarea "In 1892 the brothers opened a bicycle sales and repair shop, and bergan to buil…"
click at [360, 223] on button "Verify" at bounding box center [342, 217] width 512 height 11
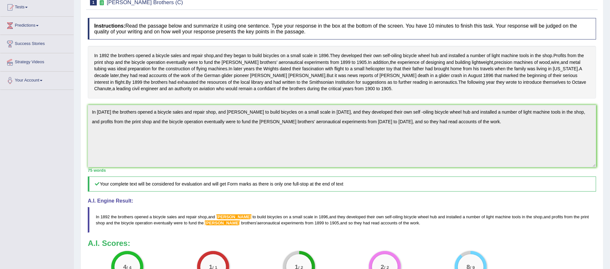
scroll to position [0, 0]
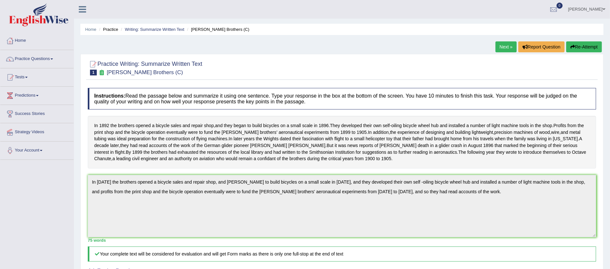
click at [503, 48] on link "Next »" at bounding box center [506, 46] width 21 height 11
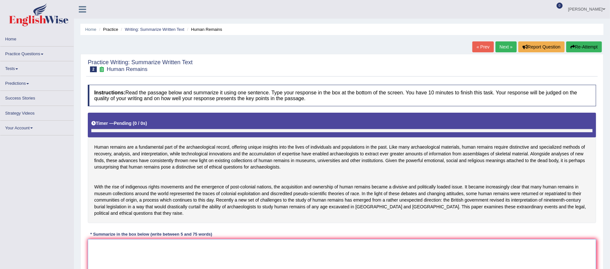
click at [238, 255] on textarea at bounding box center [342, 271] width 508 height 62
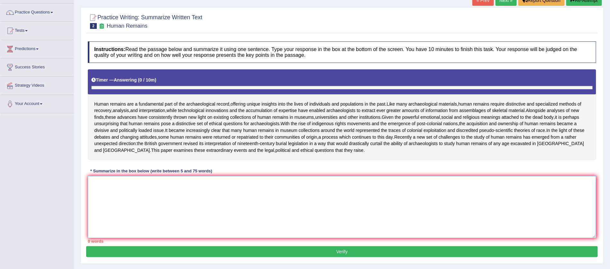
scroll to position [47, 0]
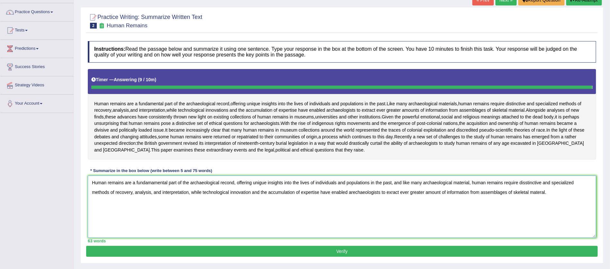
type textarea "Human remains are a fundamamental part of the archaeological recond, offering u…"
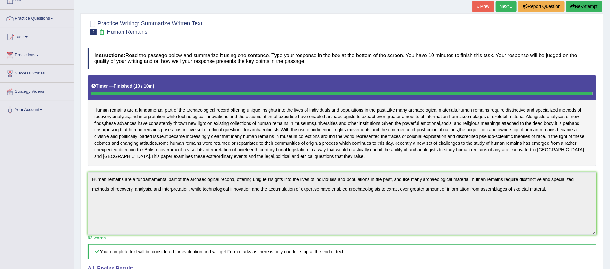
scroll to position [0, 0]
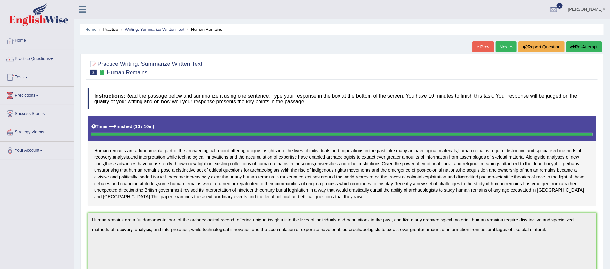
click at [604, 9] on span at bounding box center [604, 9] width 3 height 4
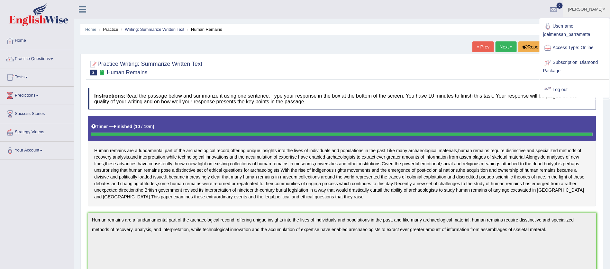
click at [560, 86] on link "Log out" at bounding box center [574, 90] width 69 height 15
